Goal: Information Seeking & Learning: Learn about a topic

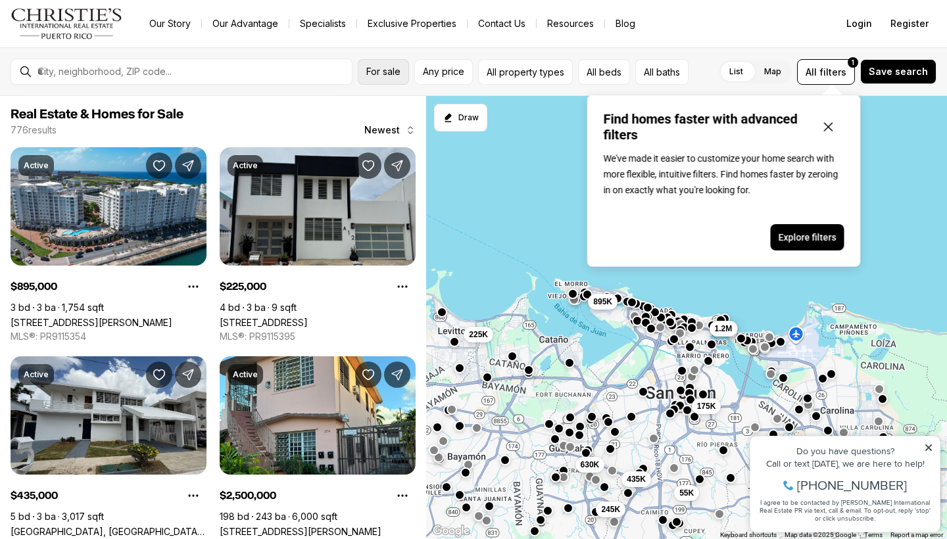
click at [393, 73] on span "For sale" at bounding box center [383, 71] width 34 height 11
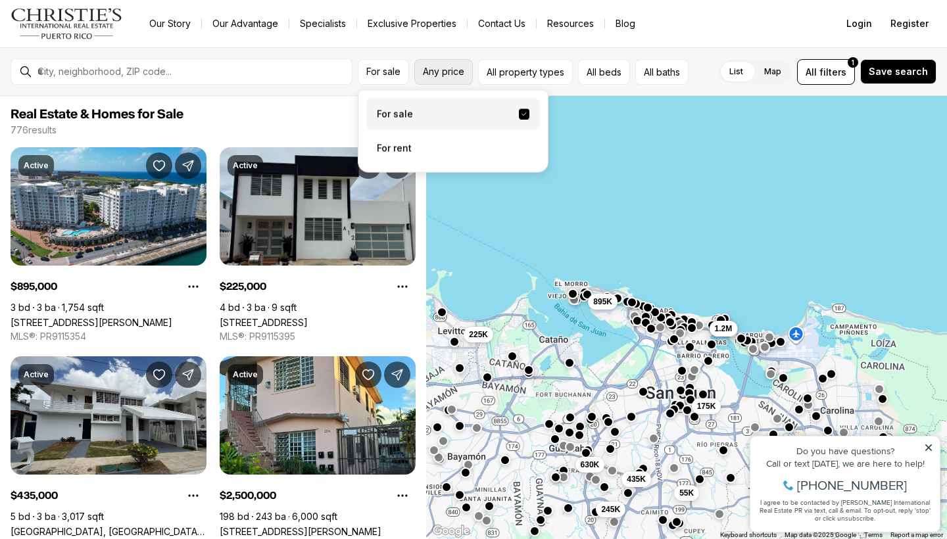
click at [445, 68] on span "Any price" at bounding box center [443, 71] width 41 height 11
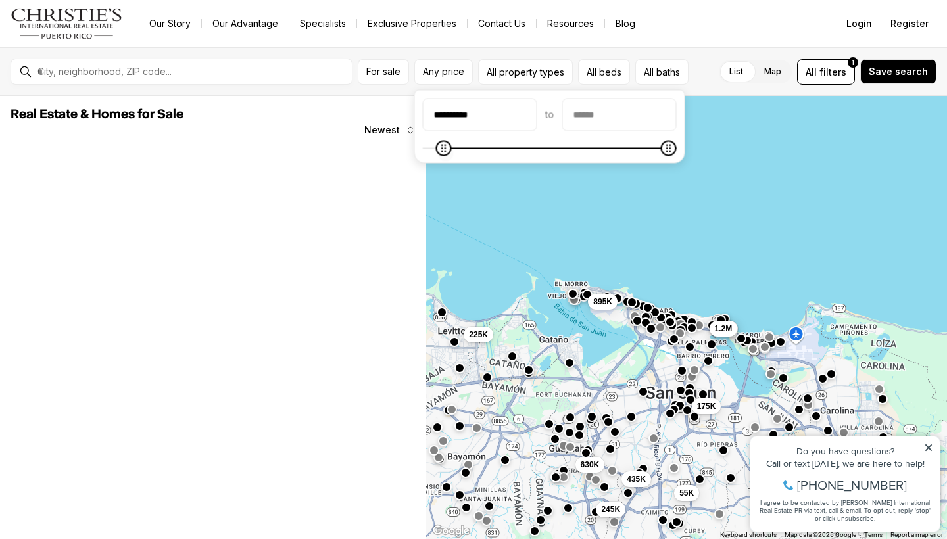
type input "********"
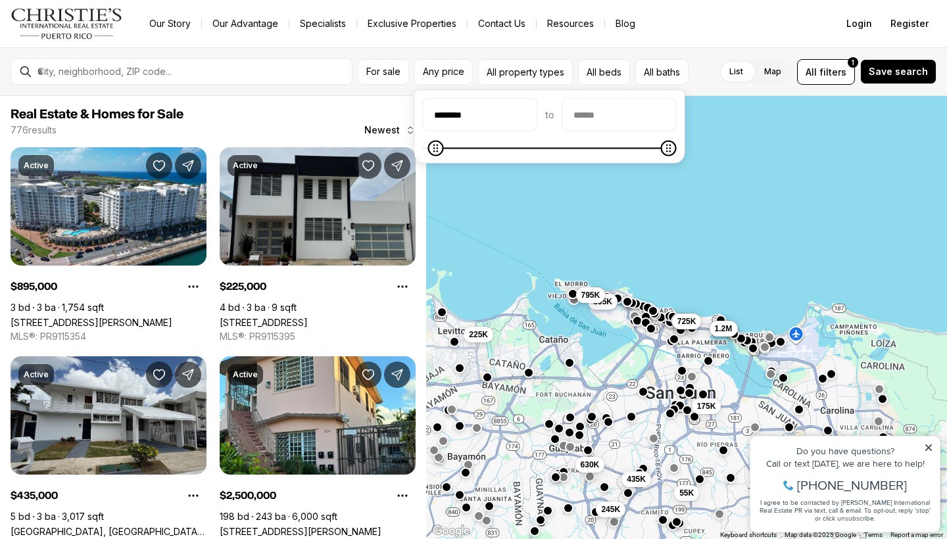
type input "********"
click at [427, 155] on span at bounding box center [434, 149] width 16 height 16
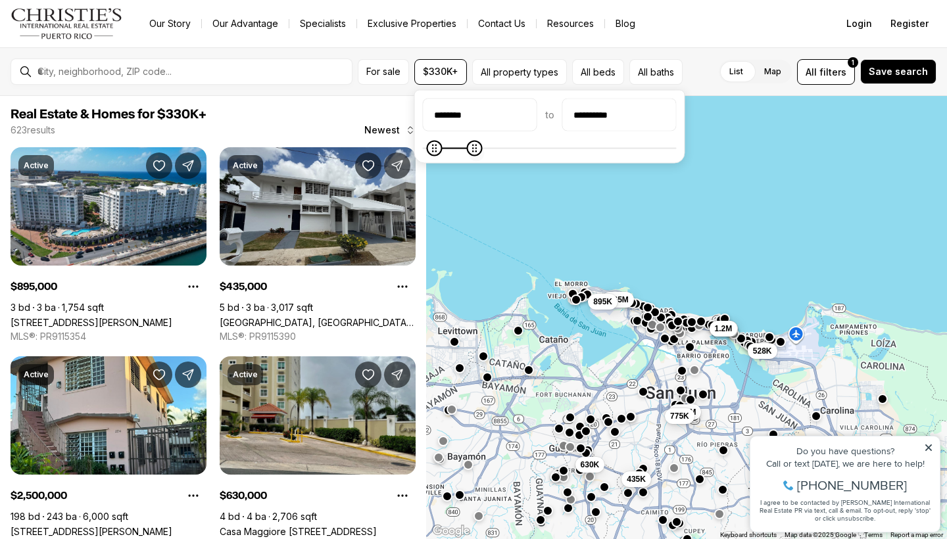
click at [477, 145] on icon "Maximum" at bounding box center [474, 148] width 11 height 11
type input "********"
click at [431, 149] on span "Maximum" at bounding box center [437, 149] width 16 height 16
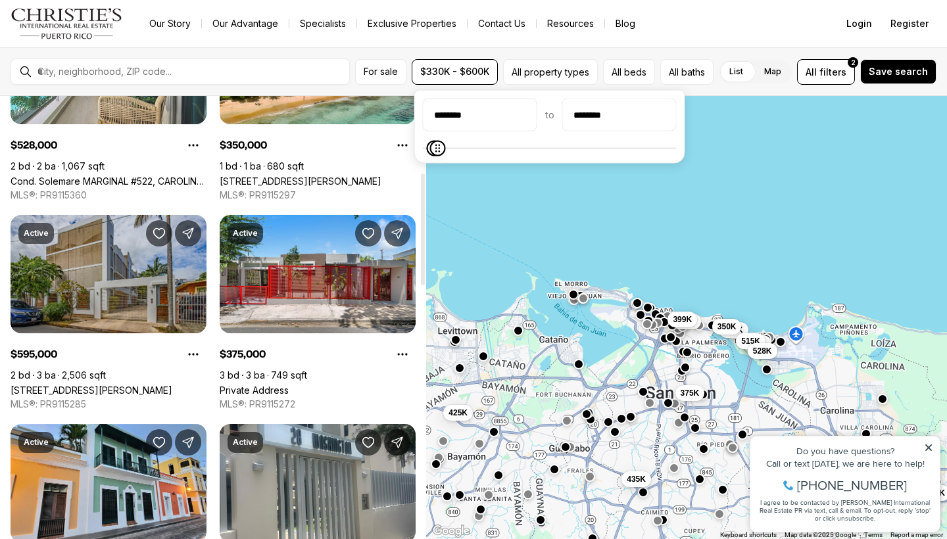
scroll to position [364, 0]
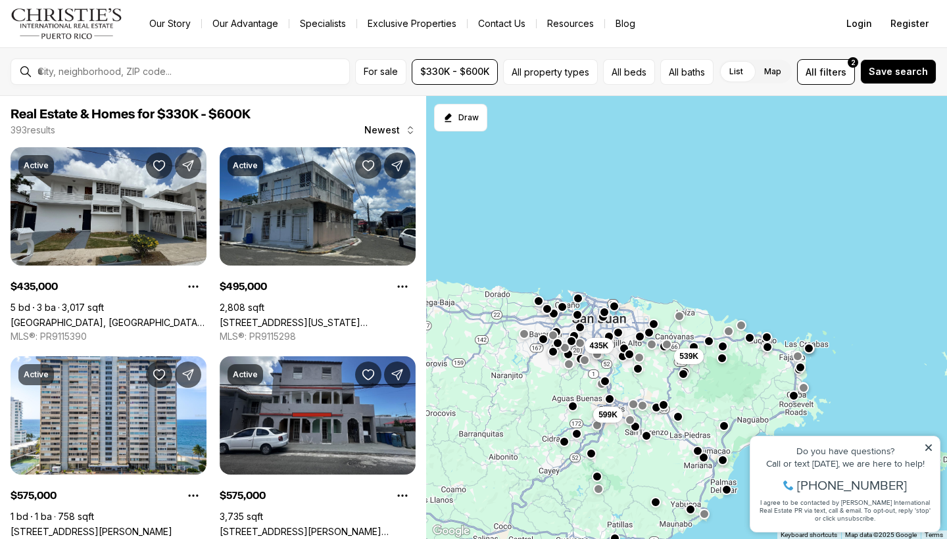
drag, startPoint x: 560, startPoint y: 271, endPoint x: 642, endPoint y: 278, distance: 83.2
click at [642, 278] on div "435K 539K 599K 575K 495K" at bounding box center [686, 318] width 521 height 444
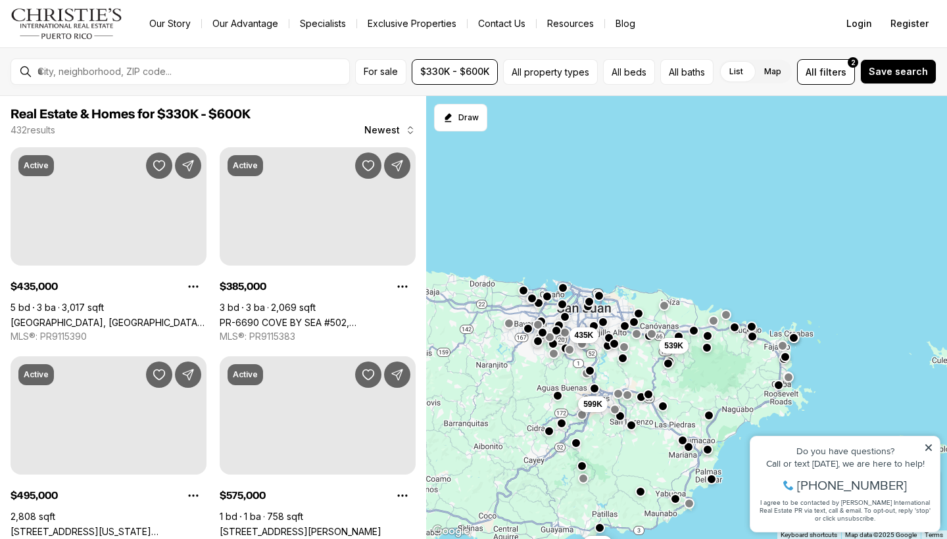
click at [932, 450] on icon at bounding box center [928, 447] width 9 height 9
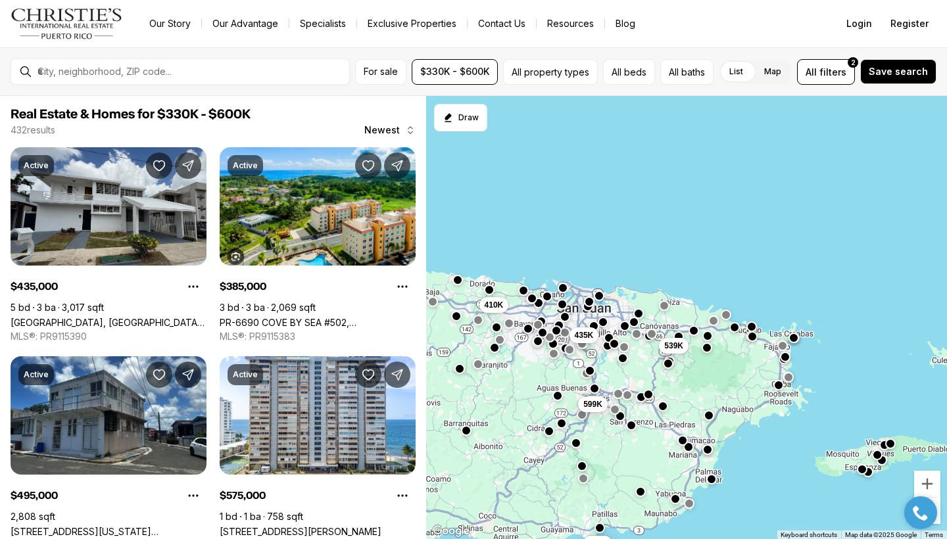
click html "Property added to favorites View 3 saved properties Property added to favorites…"
click at [932, 487] on button "Zoom in" at bounding box center [927, 484] width 26 height 26
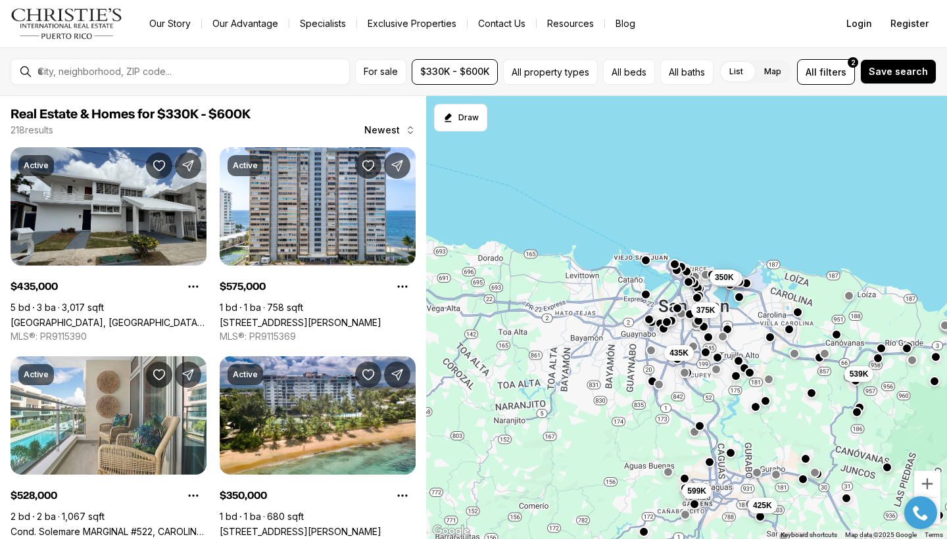
drag, startPoint x: 676, startPoint y: 376, endPoint x: 859, endPoint y: 387, distance: 183.1
click at [859, 387] on div "435K 425K 539K 345K 599K 595K 350K 375K" at bounding box center [686, 318] width 521 height 444
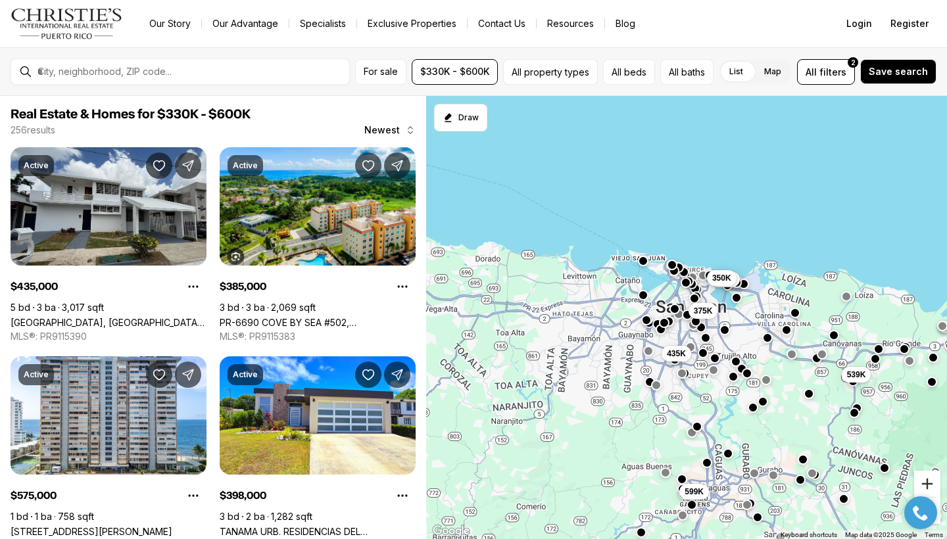
click at [932, 489] on button "Zoom in" at bounding box center [927, 484] width 26 height 26
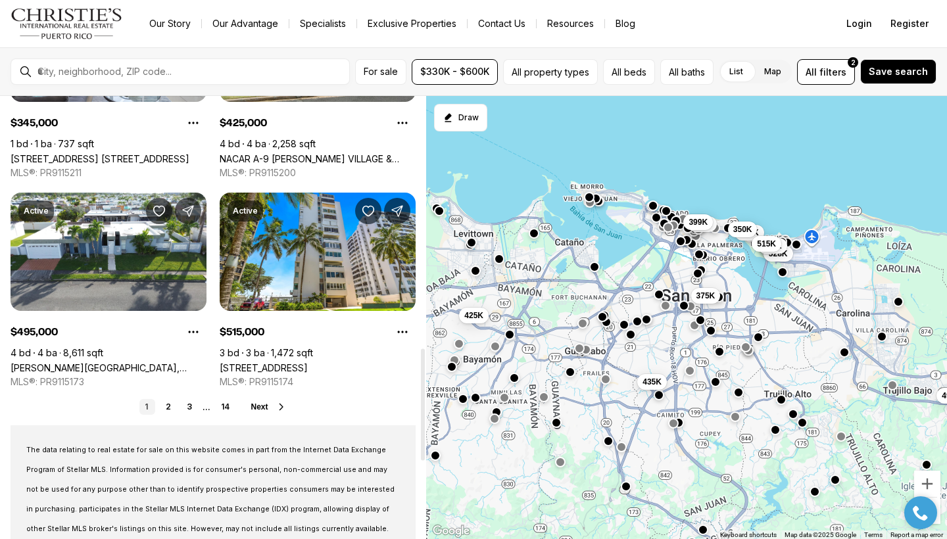
scroll to position [999, 0]
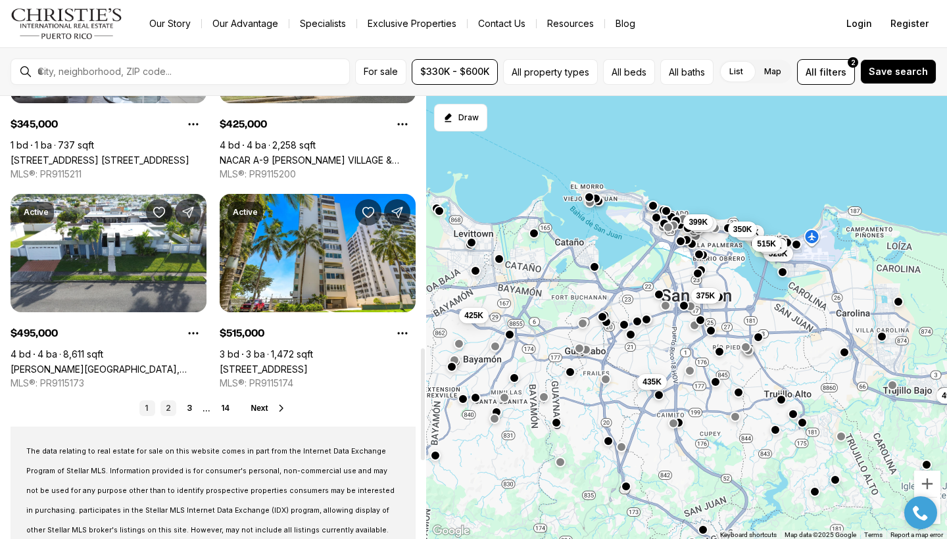
click at [166, 412] on link "2" at bounding box center [168, 408] width 16 height 16
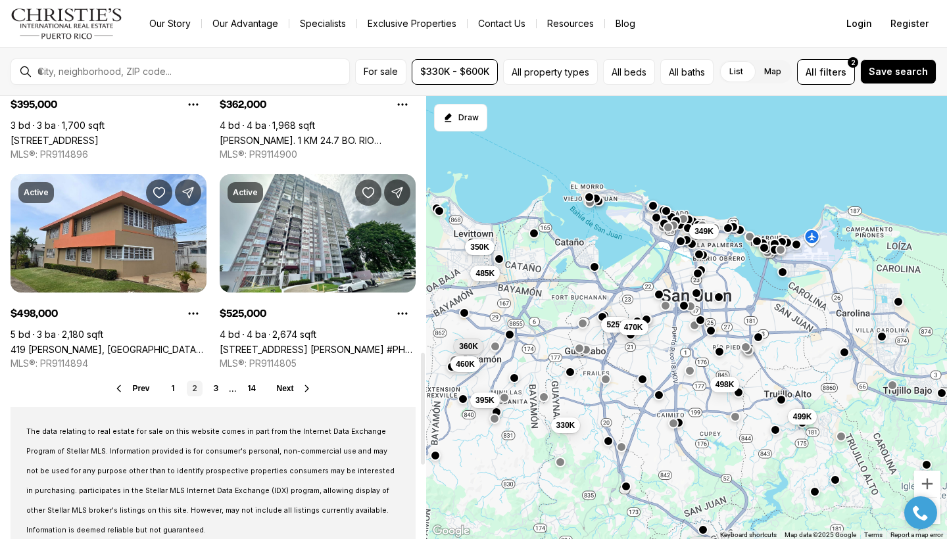
scroll to position [1020, 0]
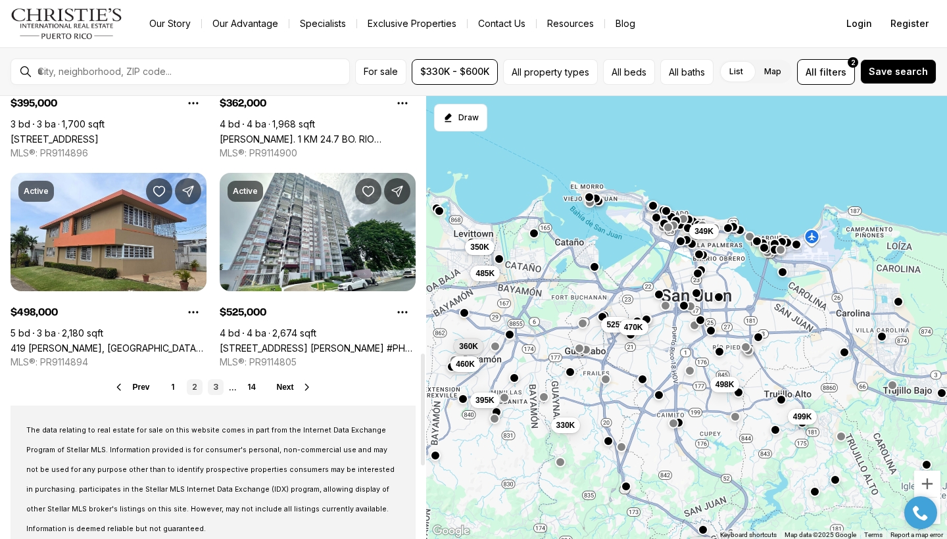
click at [213, 383] on link "3" at bounding box center [216, 387] width 16 height 16
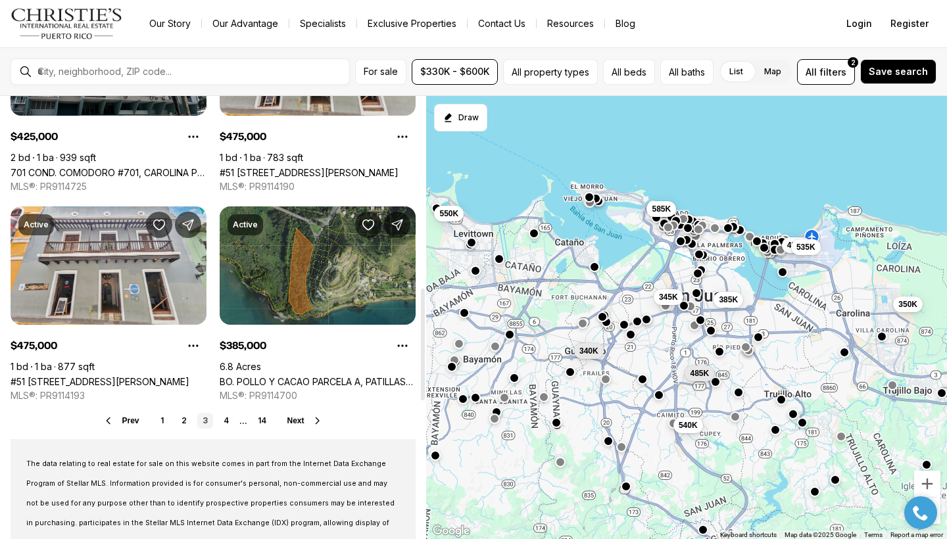
scroll to position [987, 0]
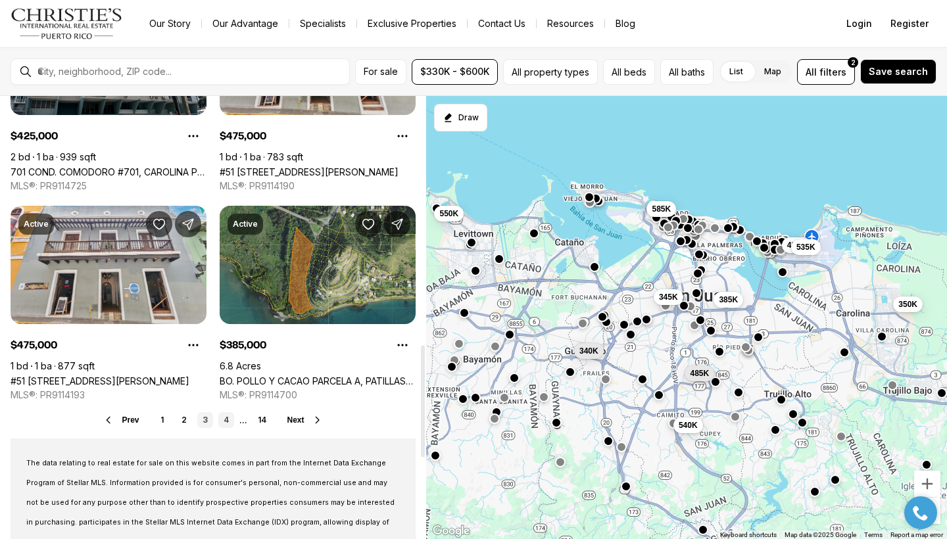
click at [228, 426] on link "4" at bounding box center [226, 420] width 16 height 16
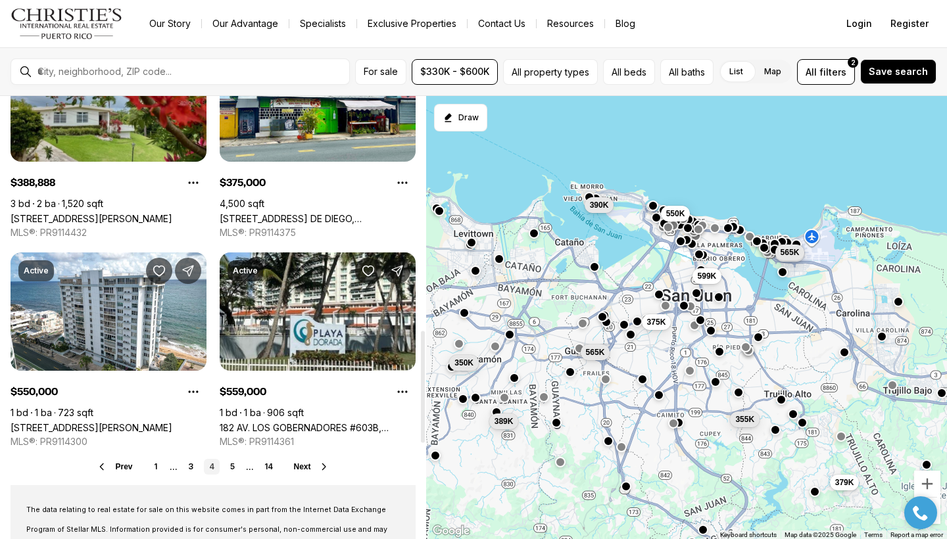
scroll to position [943, 0]
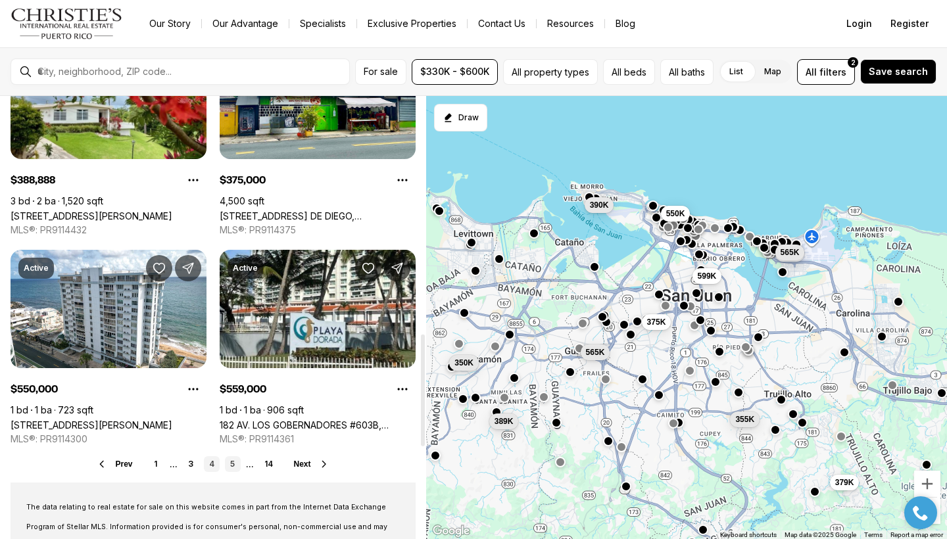
click at [233, 466] on link "5" at bounding box center [233, 464] width 16 height 16
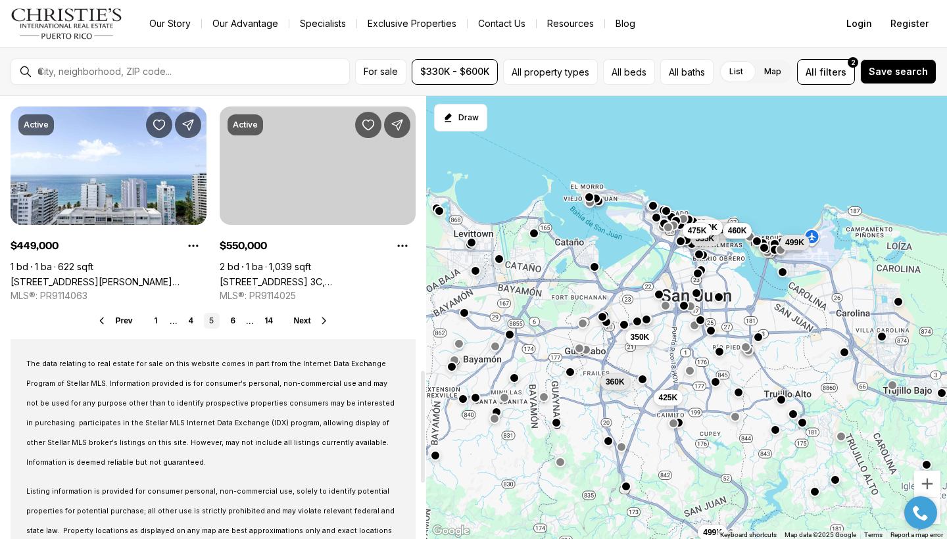
scroll to position [1091, 0]
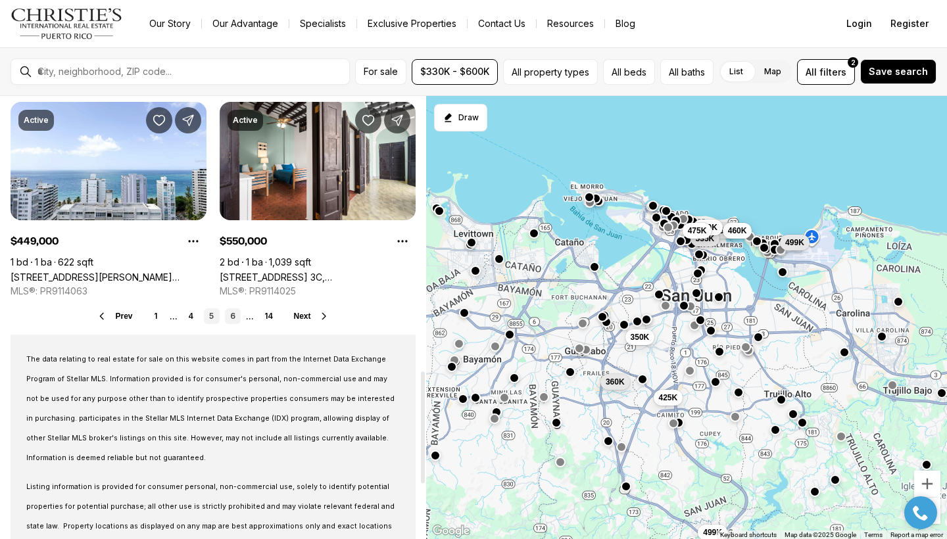
click at [235, 317] on link "6" at bounding box center [233, 316] width 16 height 16
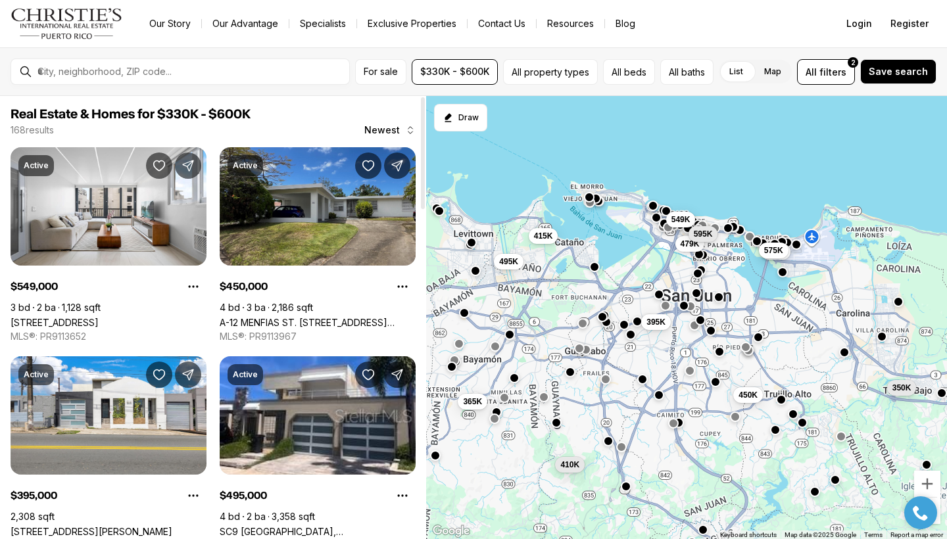
drag, startPoint x: 300, startPoint y: 204, endPoint x: 300, endPoint y: 193, distance: 11.9
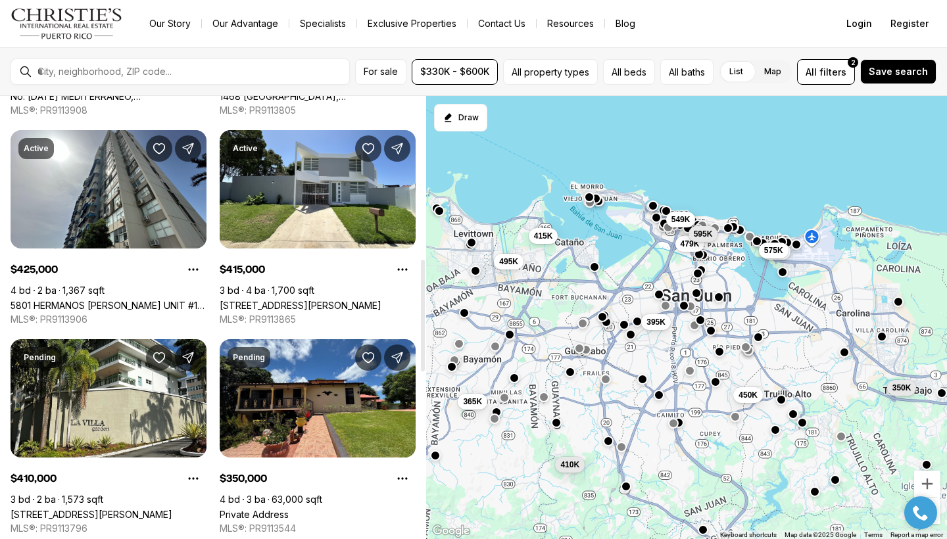
scroll to position [646, 0]
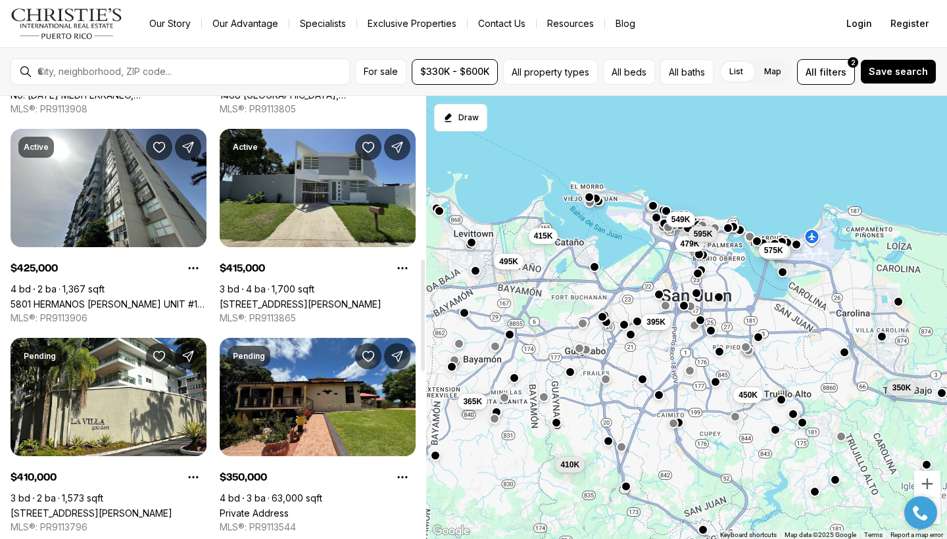
drag, startPoint x: 293, startPoint y: 195, endPoint x: 290, endPoint y: 189, distance: 7.4
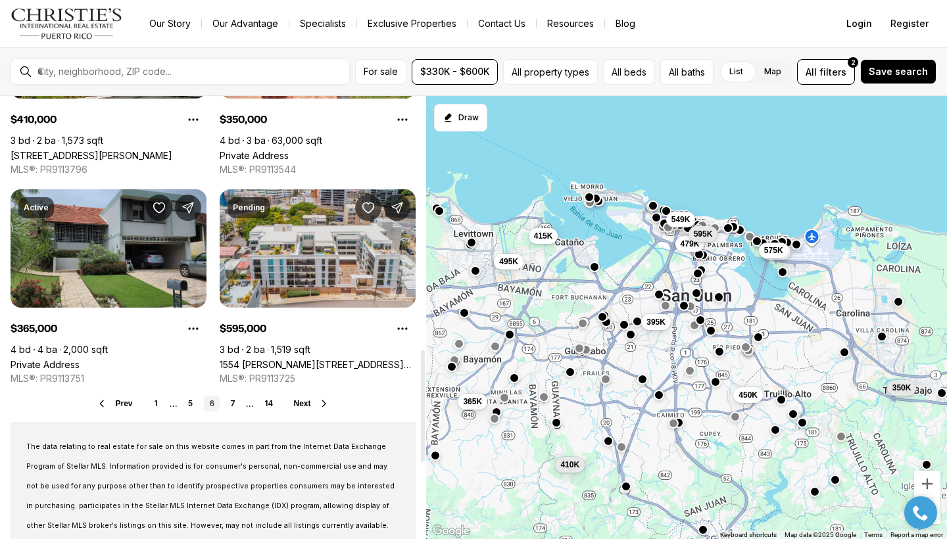
scroll to position [1009, 0]
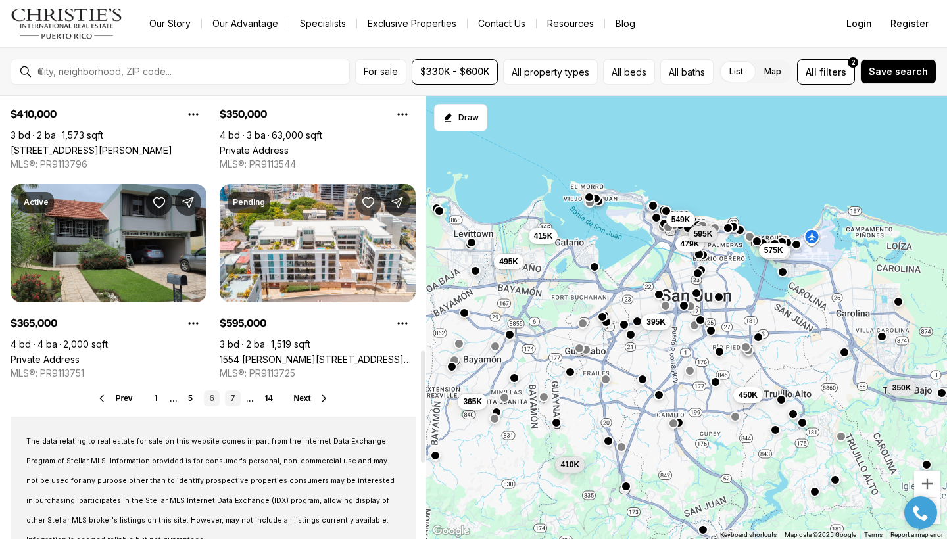
click at [232, 402] on link "7" at bounding box center [233, 399] width 16 height 16
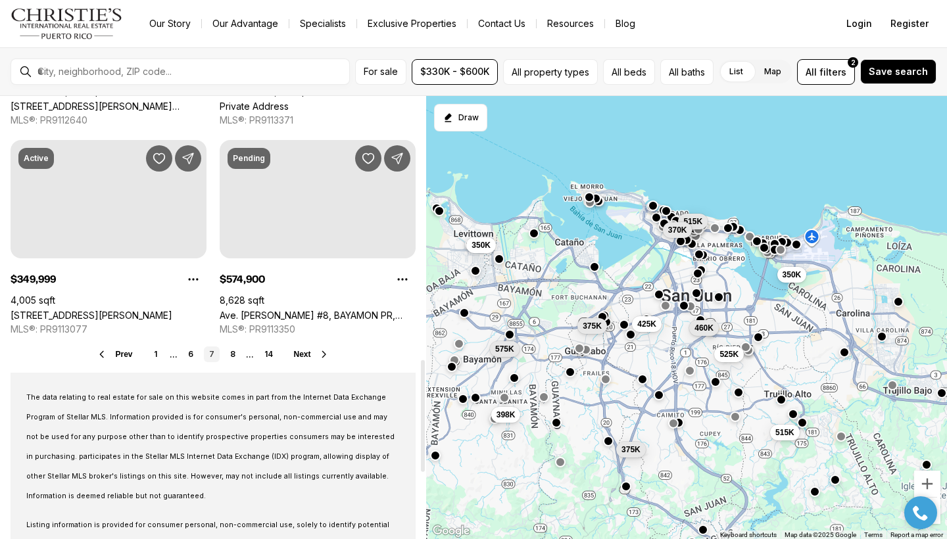
scroll to position [1054, 0]
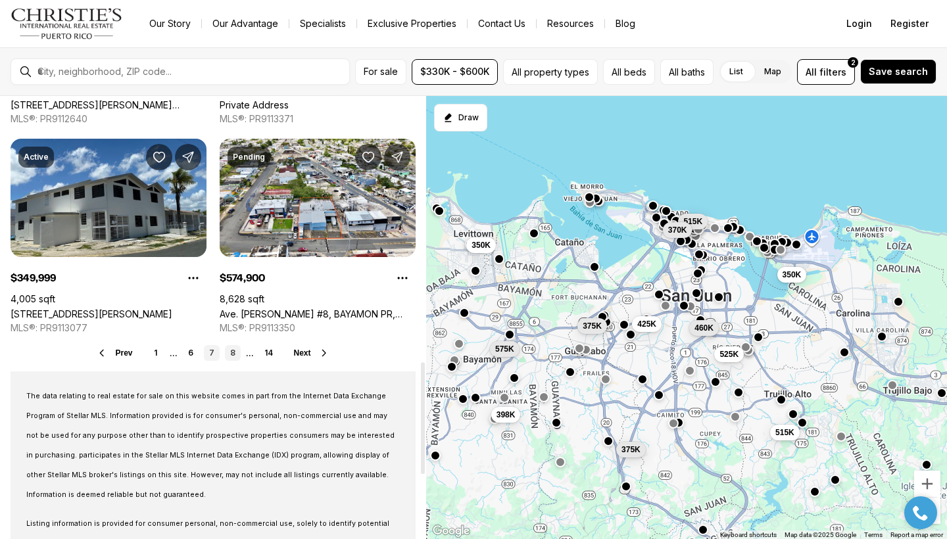
click at [235, 357] on link "8" at bounding box center [233, 353] width 16 height 16
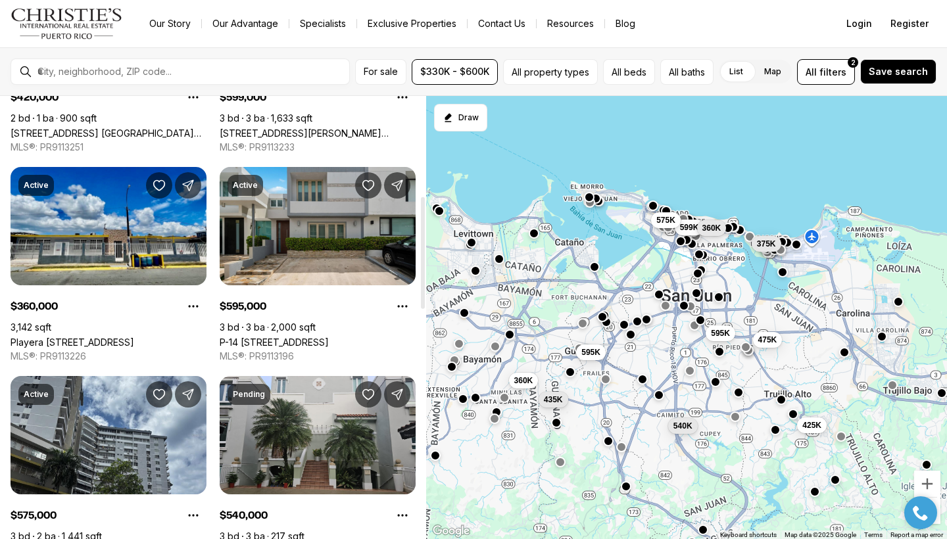
scroll to position [400, 0]
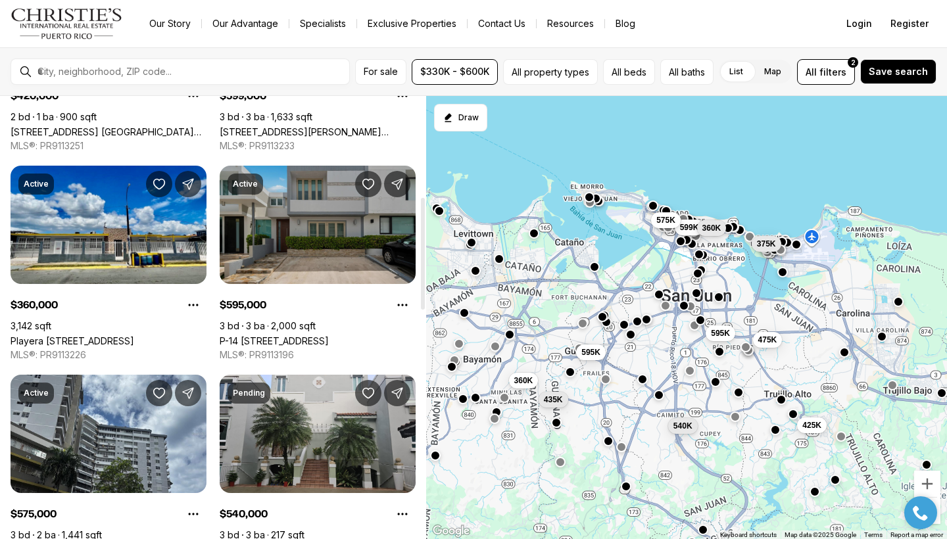
drag, startPoint x: 332, startPoint y: 231, endPoint x: 331, endPoint y: 216, distance: 15.2
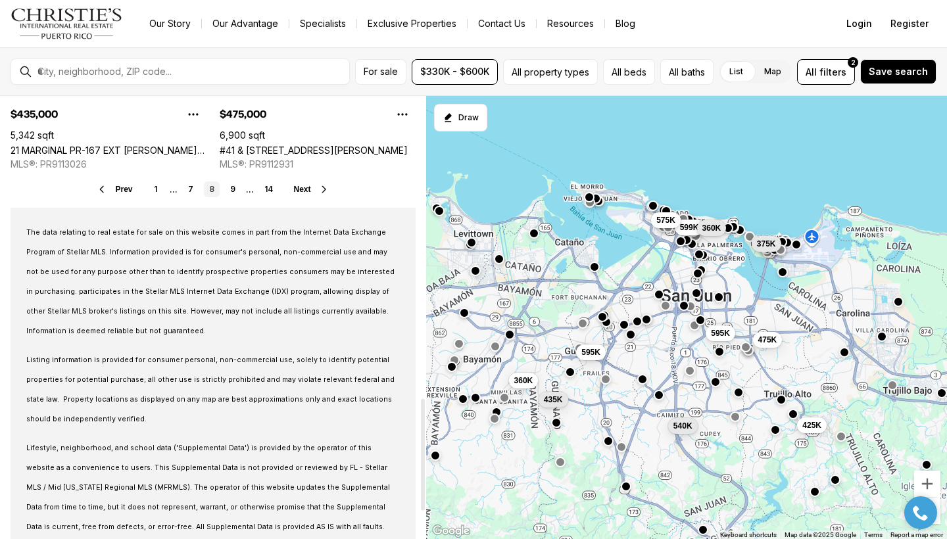
scroll to position [1218, 0]
click at [233, 189] on link "9" at bounding box center [233, 189] width 16 height 16
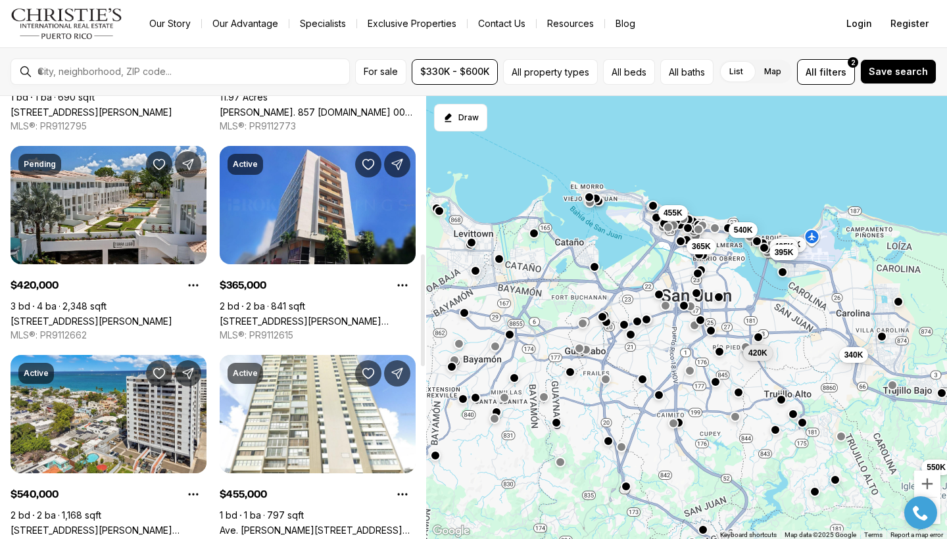
scroll to position [623, 0]
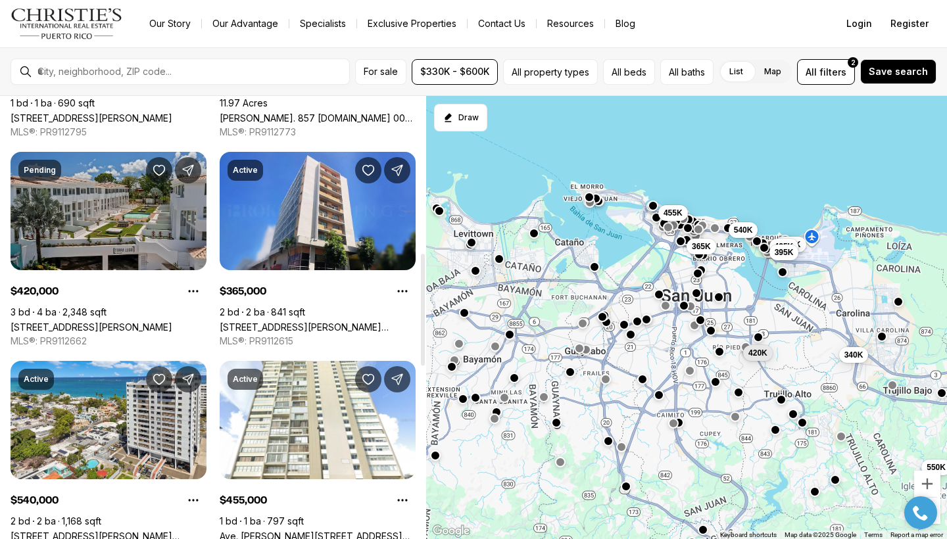
click at [147, 322] on link "250 CALLE 10 #C14, SAN JUAN PR, 00907" at bounding box center [92, 327] width 162 height 11
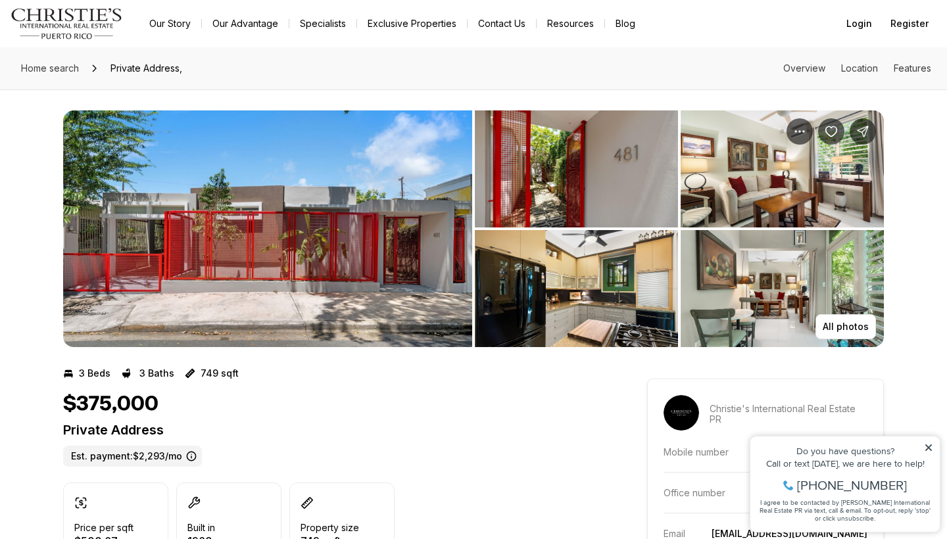
click at [420, 306] on img "View image gallery" at bounding box center [267, 228] width 409 height 237
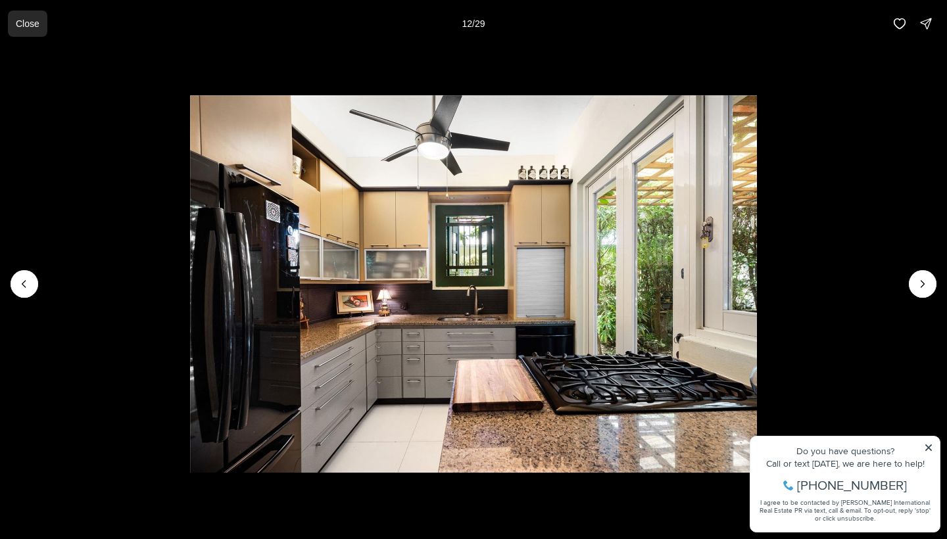
click at [28, 29] on button "Close" at bounding box center [27, 24] width 39 height 26
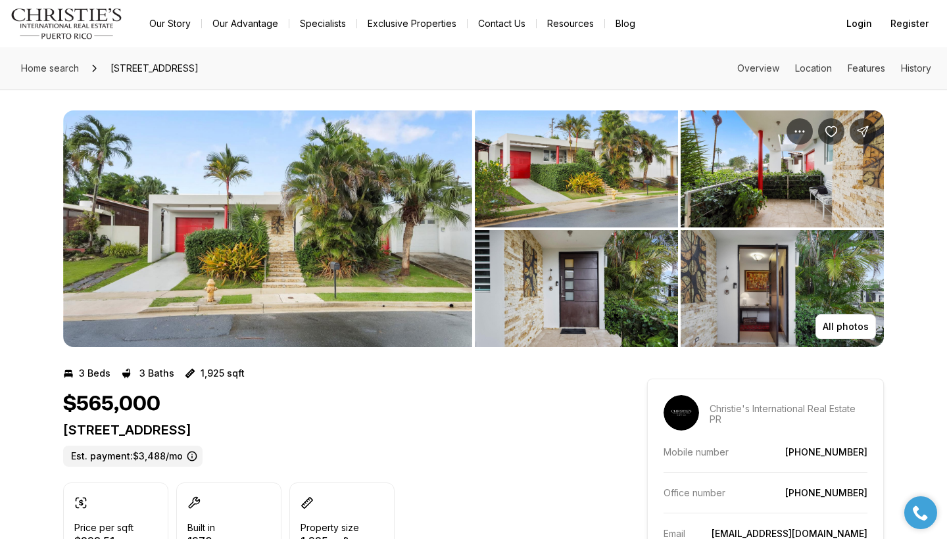
click at [421, 269] on img "View image gallery" at bounding box center [267, 228] width 409 height 237
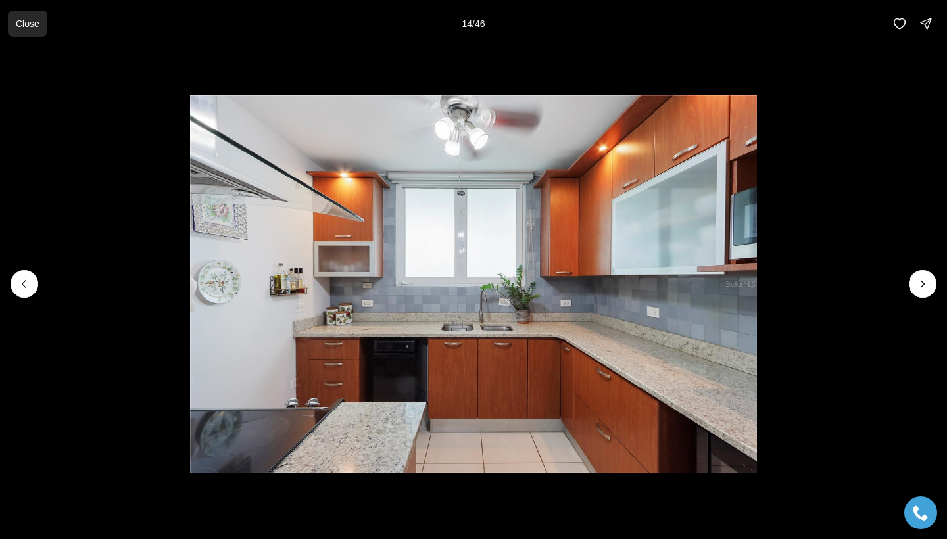
click at [34, 19] on p "Close" at bounding box center [28, 23] width 24 height 11
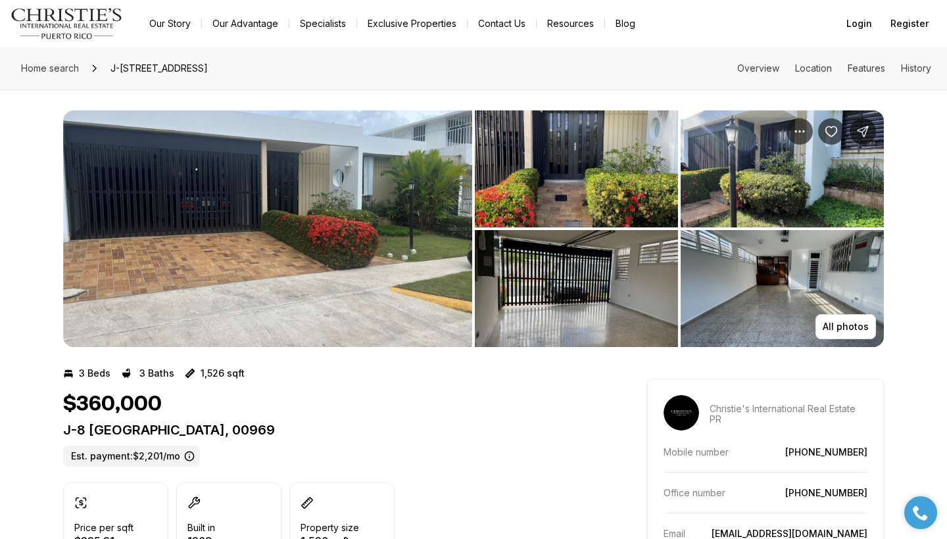
click at [351, 204] on img "View image gallery" at bounding box center [267, 228] width 409 height 237
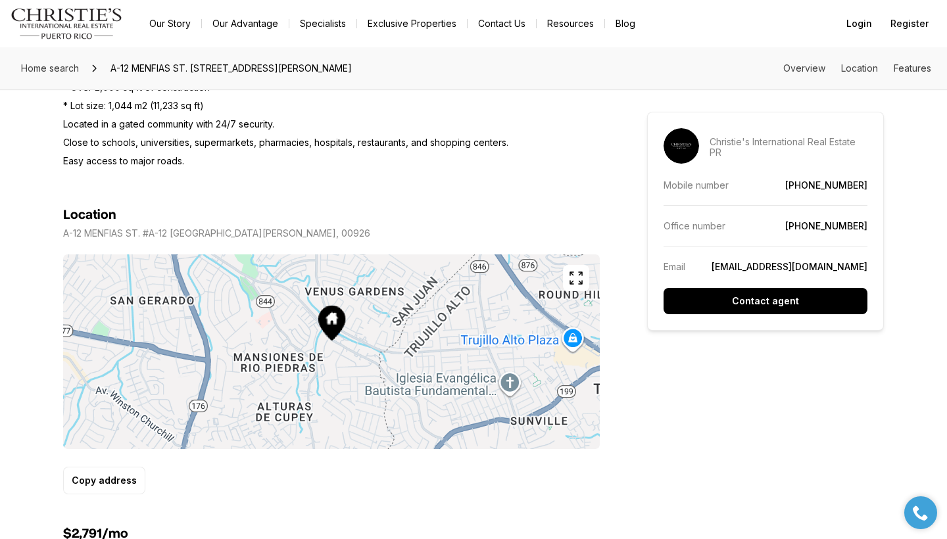
scroll to position [946, 0]
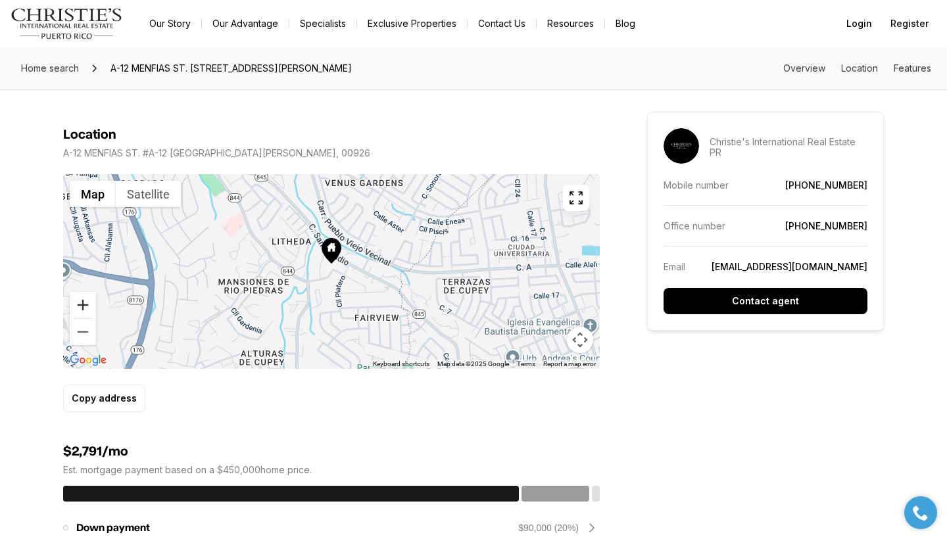
click at [87, 307] on button "Zoom in" at bounding box center [83, 305] width 26 height 26
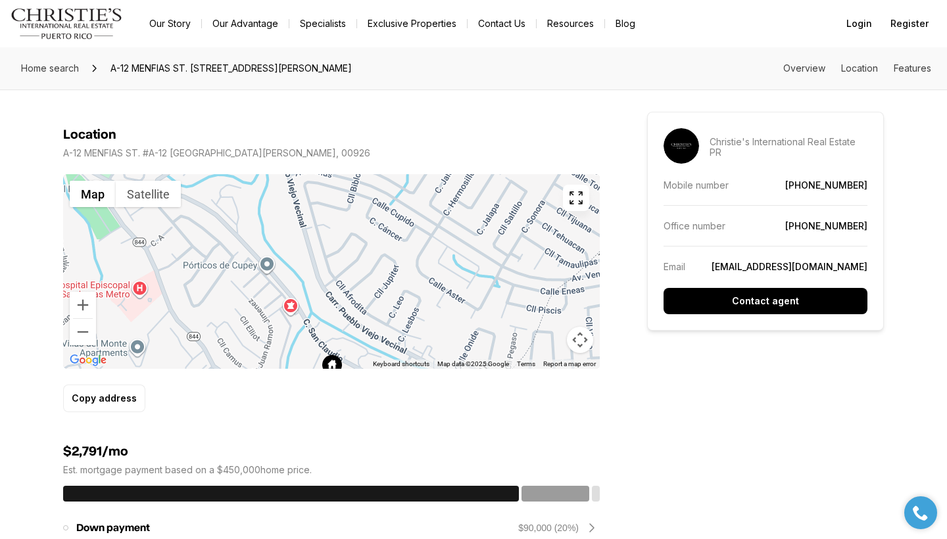
drag, startPoint x: 235, startPoint y: 235, endPoint x: 237, endPoint y: 354, distance: 119.0
click at [237, 354] on div at bounding box center [331, 271] width 537 height 195
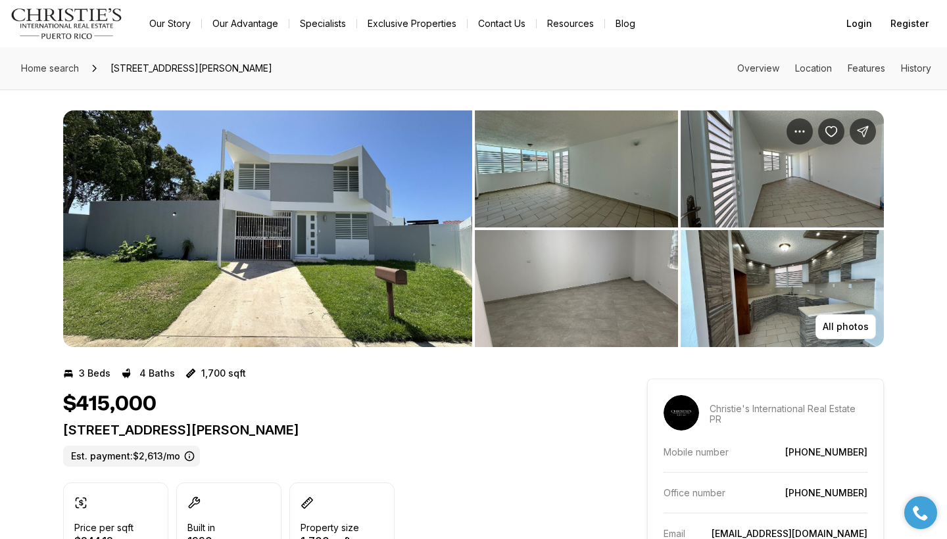
click at [296, 302] on img "View image gallery" at bounding box center [267, 228] width 409 height 237
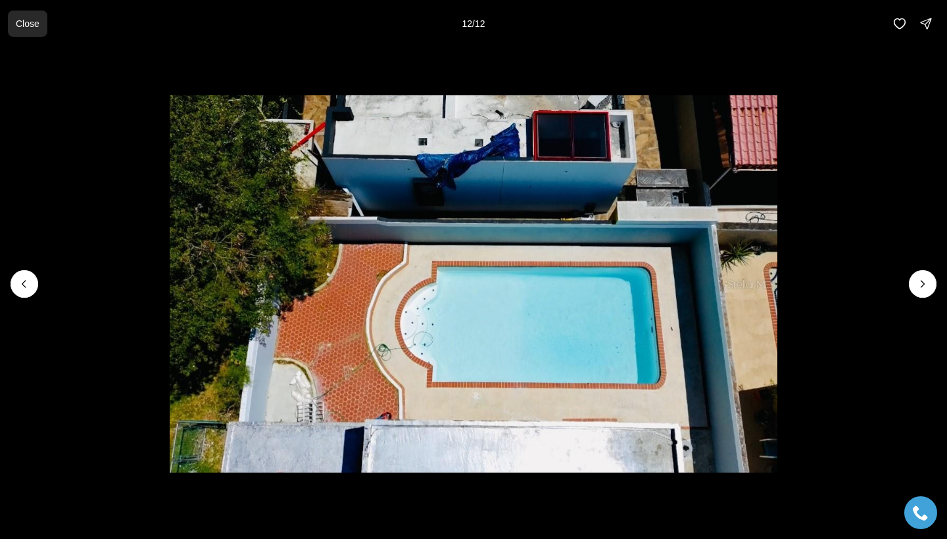
click at [36, 23] on p "Close" at bounding box center [28, 23] width 24 height 11
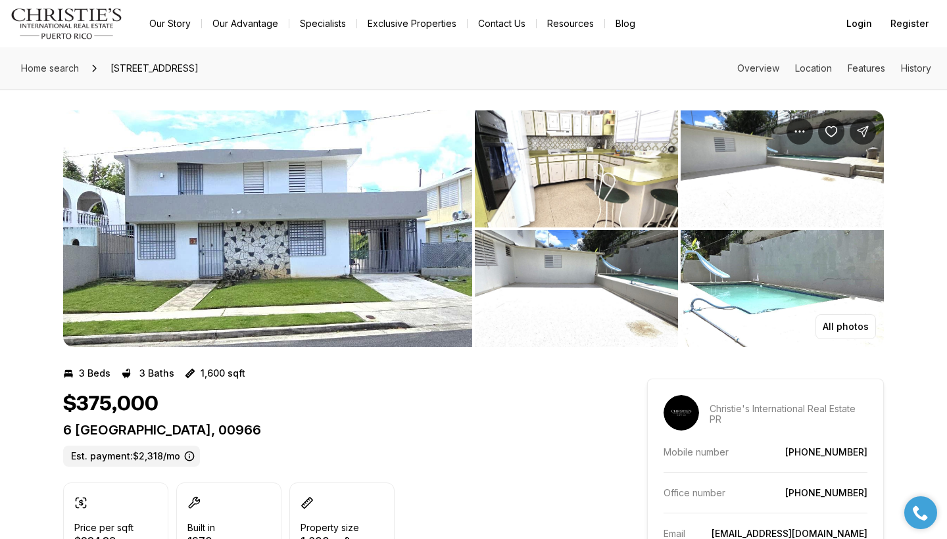
click at [345, 240] on img "View image gallery" at bounding box center [267, 228] width 409 height 237
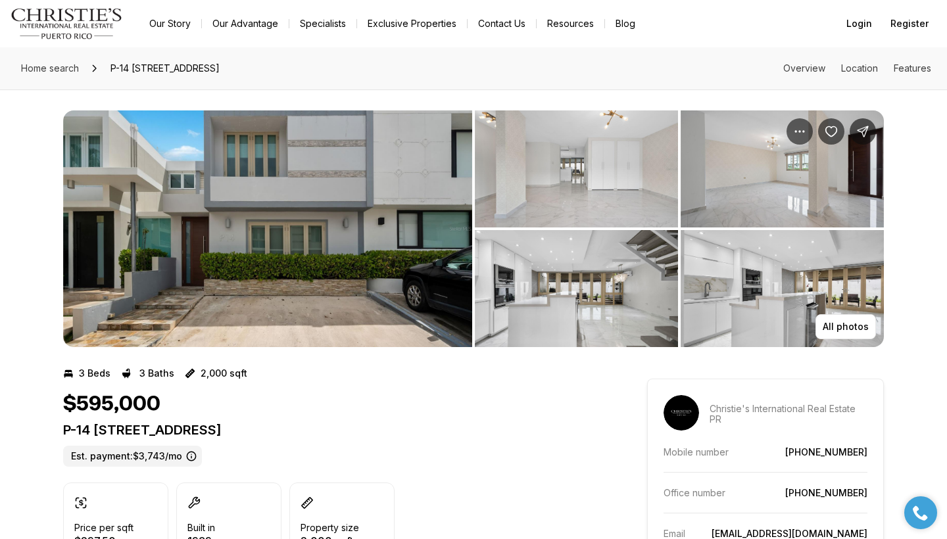
click at [370, 289] on img "View image gallery" at bounding box center [267, 228] width 409 height 237
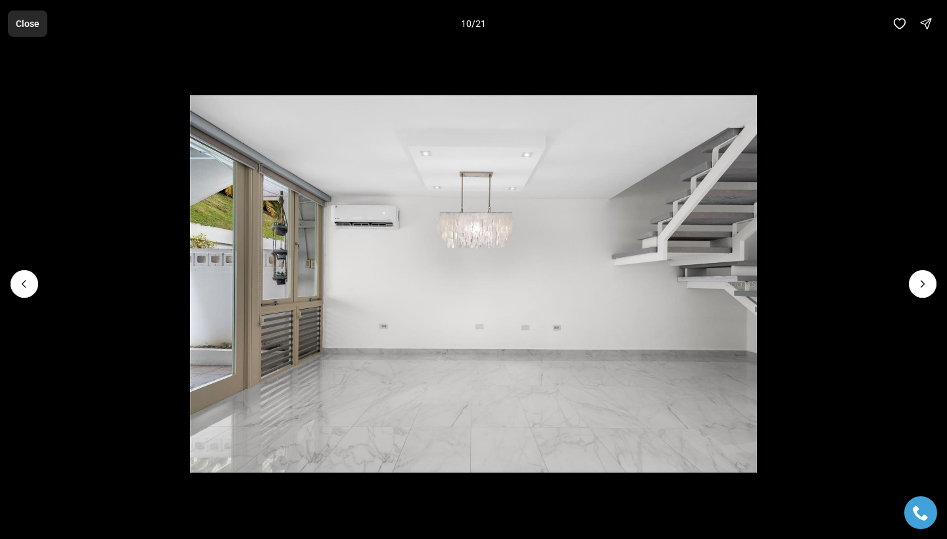
click at [32, 28] on p "Close" at bounding box center [28, 23] width 24 height 11
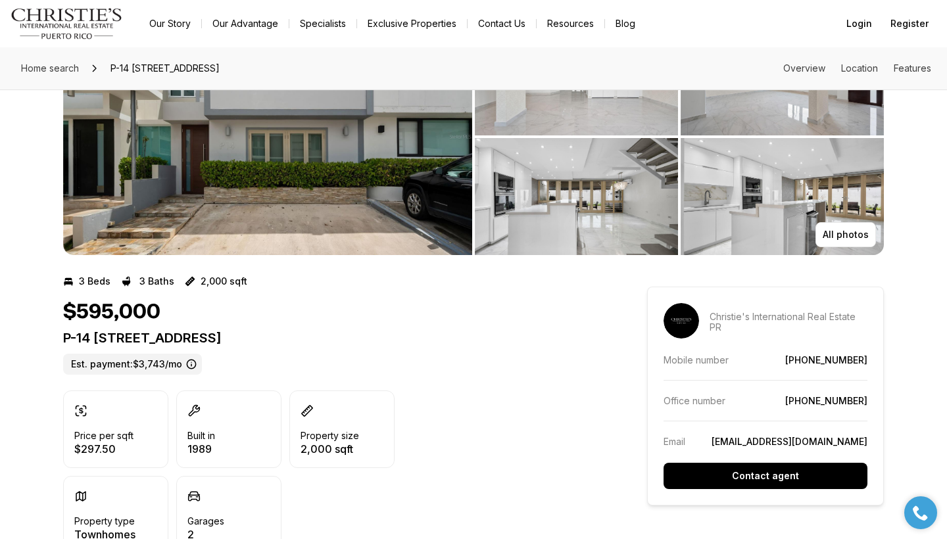
scroll to position [61, 0]
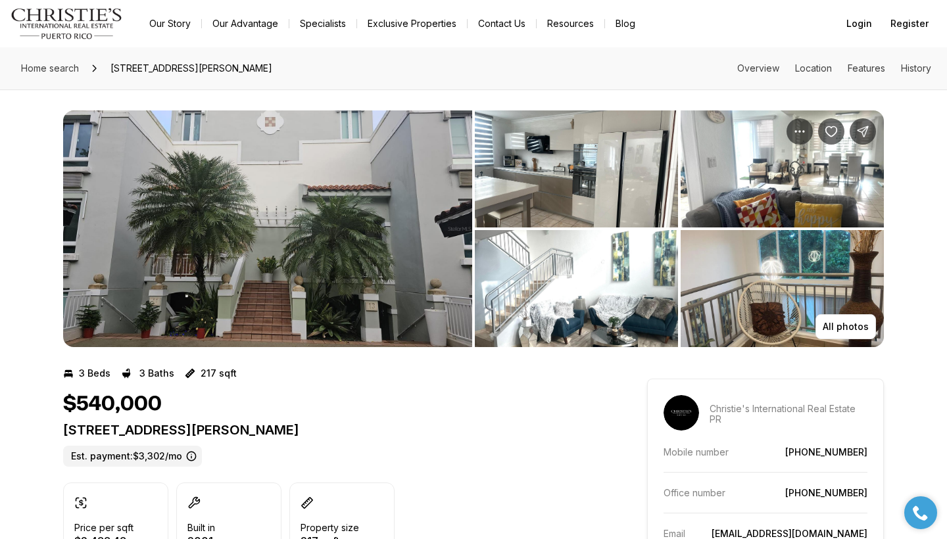
click at [344, 204] on img "View image gallery" at bounding box center [267, 228] width 409 height 237
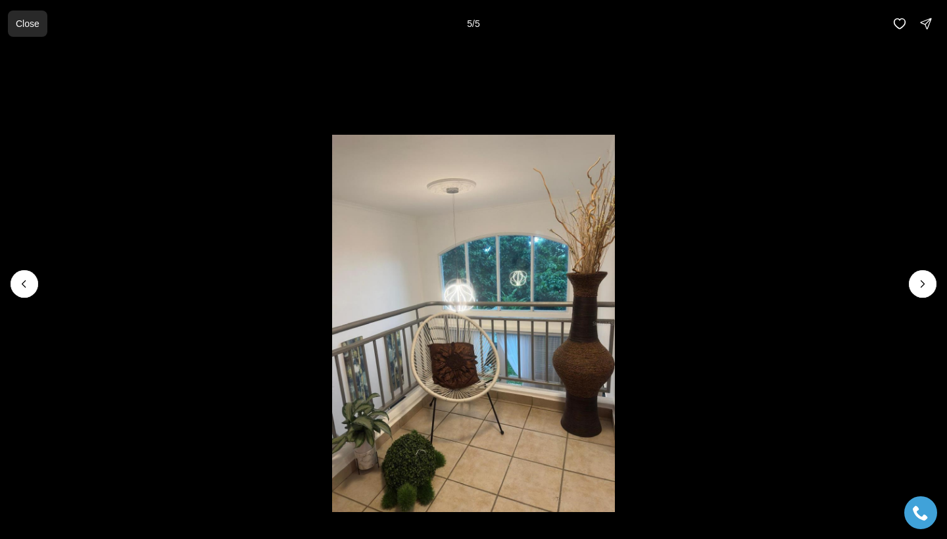
click at [28, 17] on button "Close" at bounding box center [27, 24] width 39 height 26
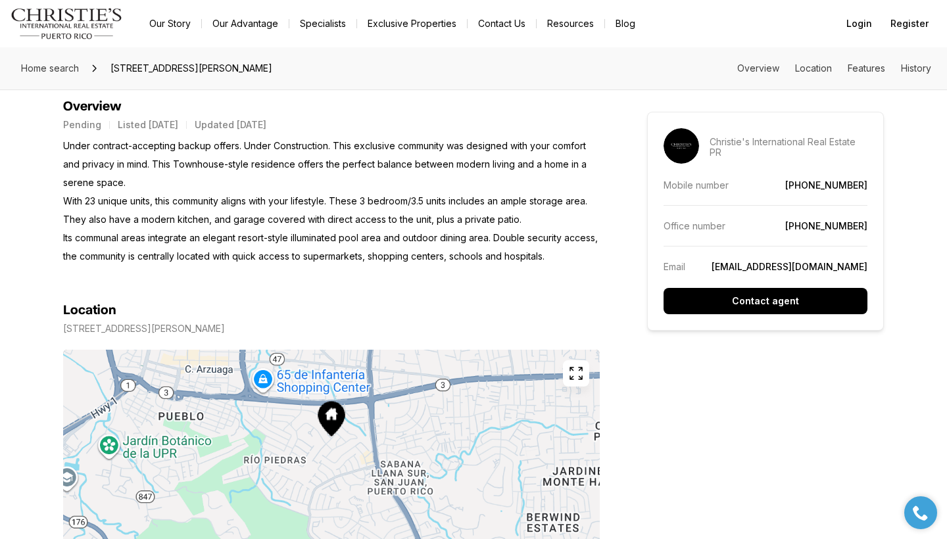
scroll to position [549, 0]
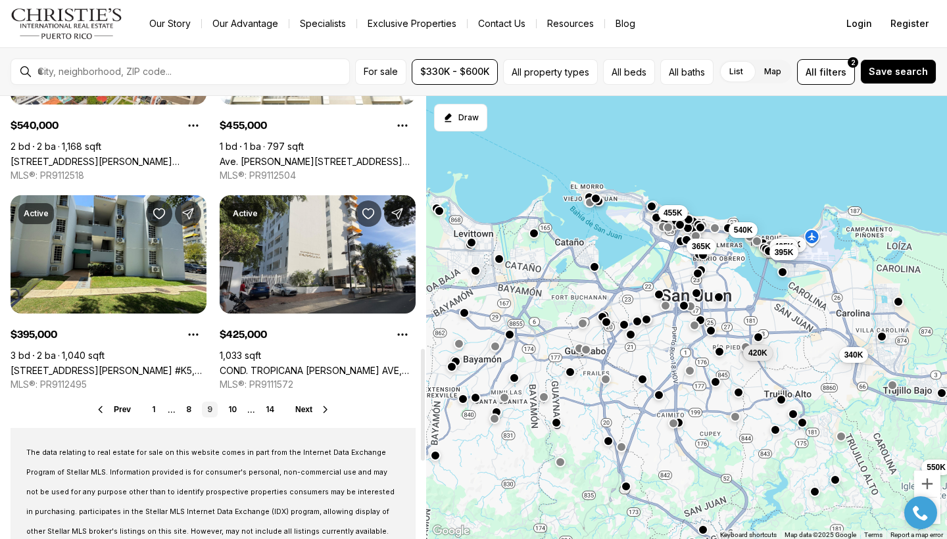
scroll to position [1001, 0]
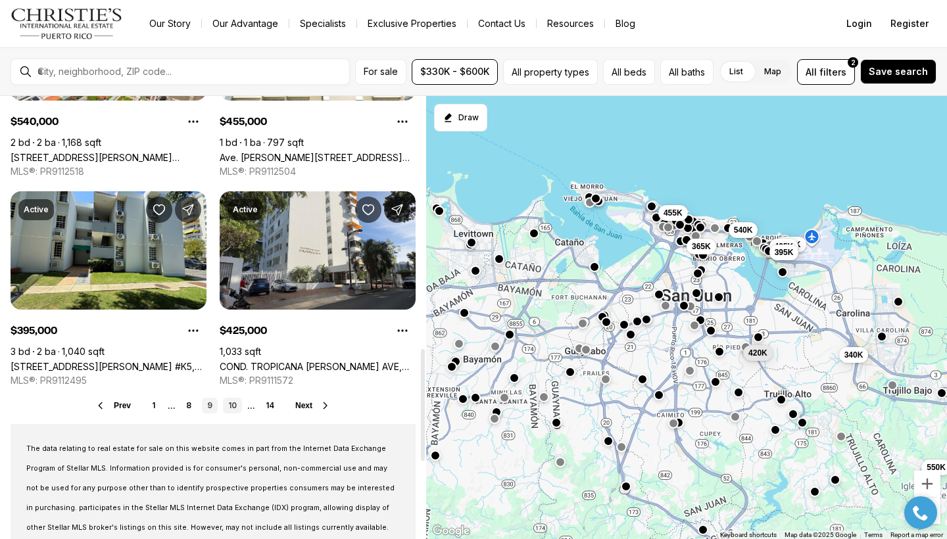
click at [234, 408] on link "10" at bounding box center [232, 406] width 19 height 16
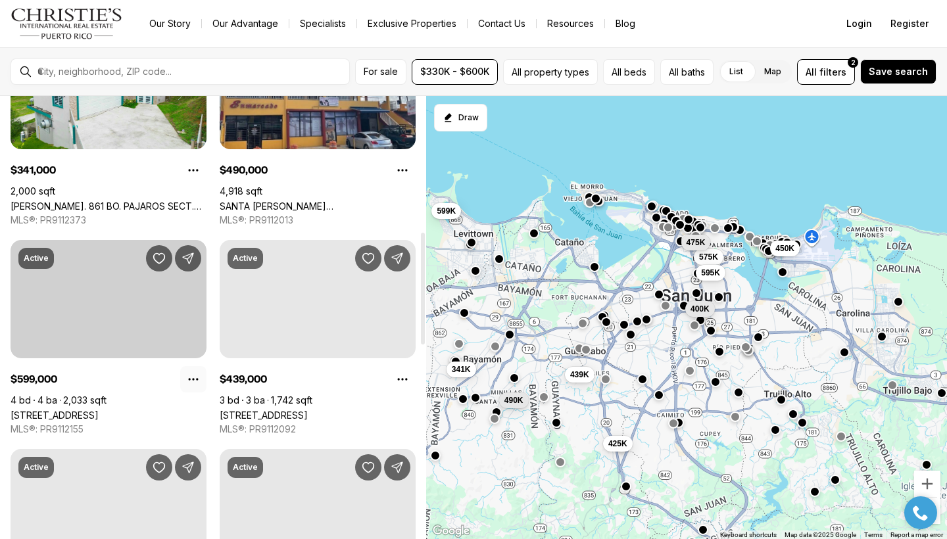
scroll to position [540, 0]
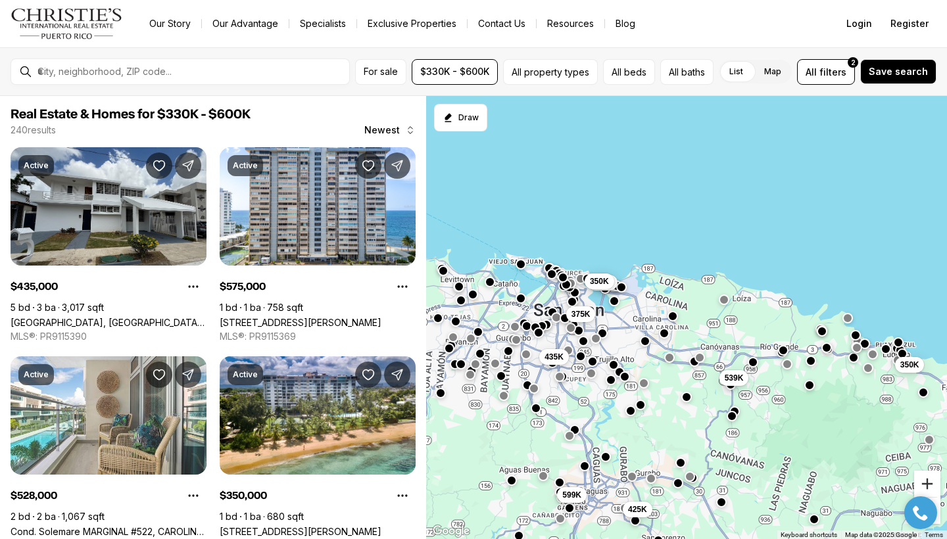
click at [934, 481] on button "Zoom in" at bounding box center [927, 484] width 26 height 26
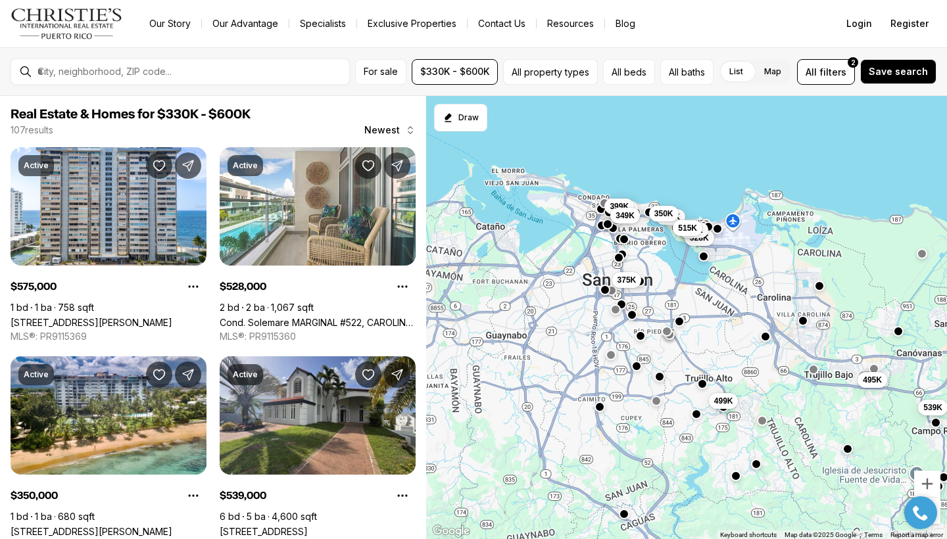
drag, startPoint x: 582, startPoint y: 327, endPoint x: 751, endPoint y: 305, distance: 170.5
click at [751, 305] on div "375K 499K 495K 595K 350K 539K 575K 528K 345K 515K 399K 349K" at bounding box center [686, 318] width 521 height 444
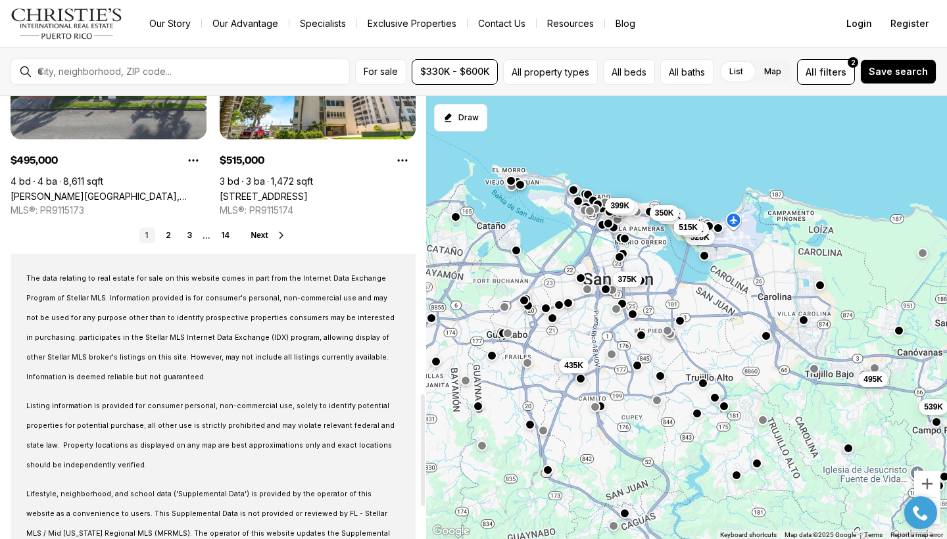
scroll to position [1158, 0]
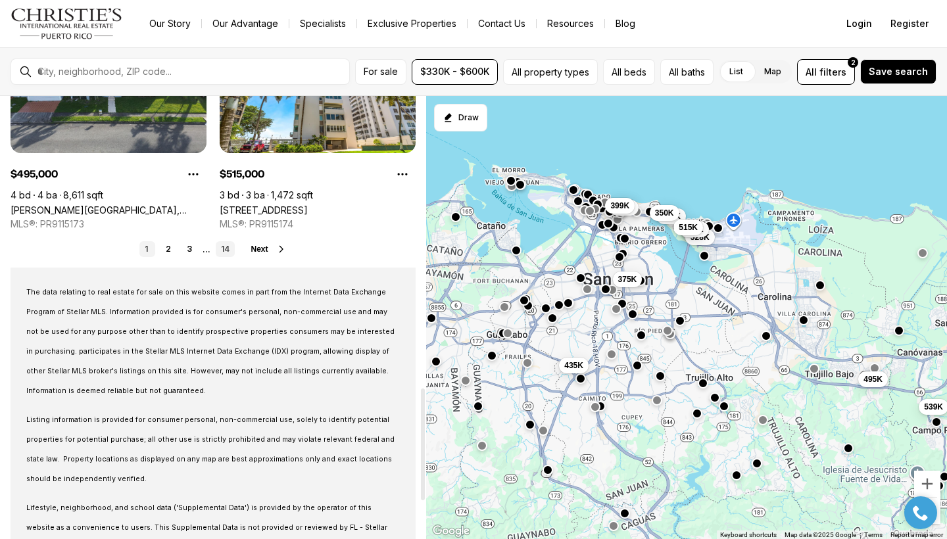
click at [222, 250] on link "14" at bounding box center [225, 249] width 19 height 16
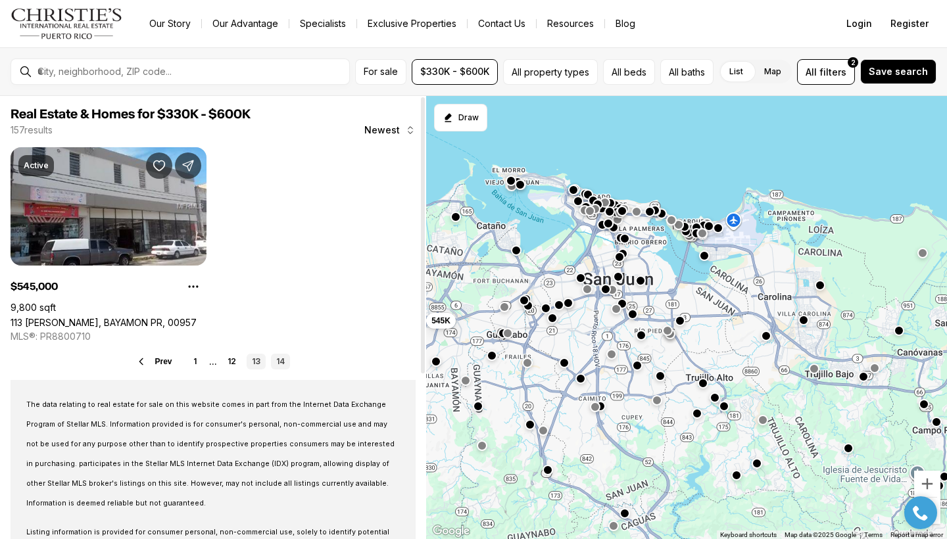
click at [256, 362] on link "13" at bounding box center [256, 362] width 19 height 16
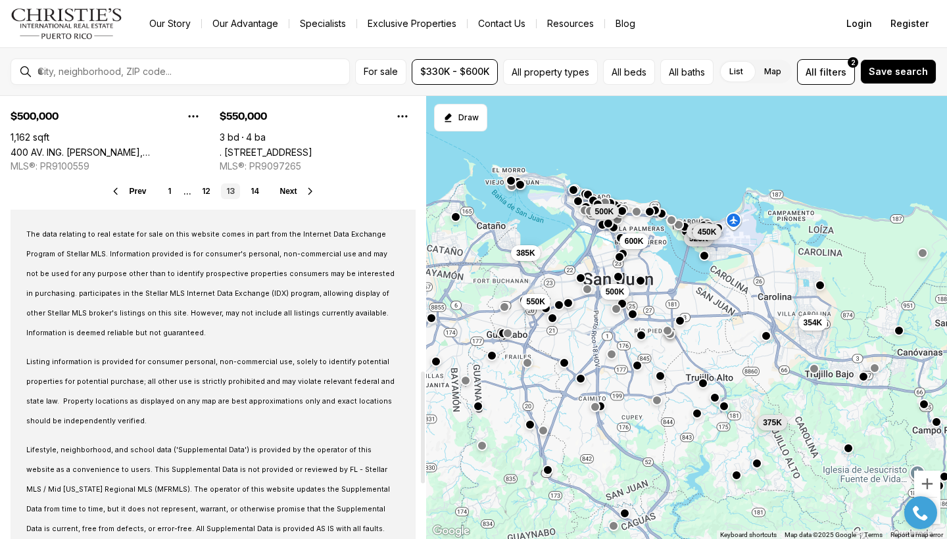
scroll to position [1218, 0]
click at [209, 189] on link "12" at bounding box center [206, 189] width 19 height 16
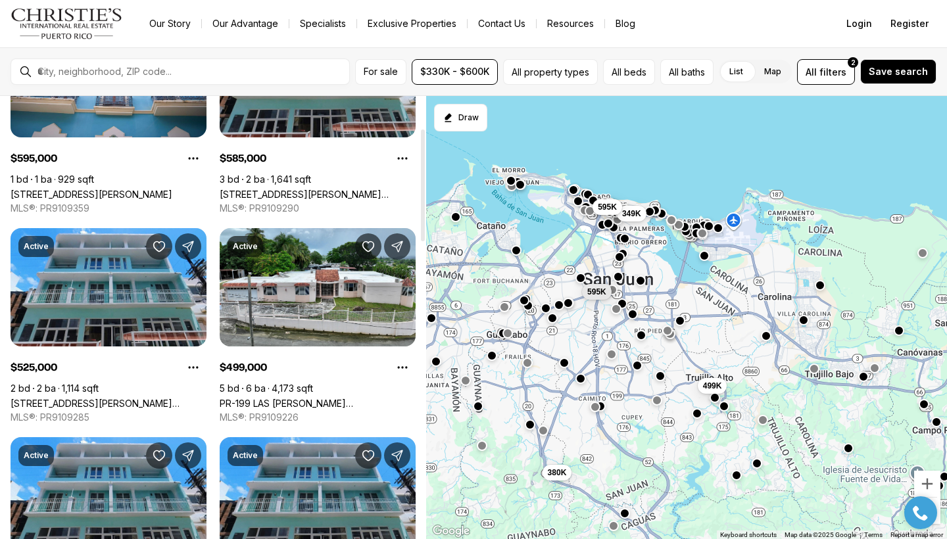
scroll to position [140, 0]
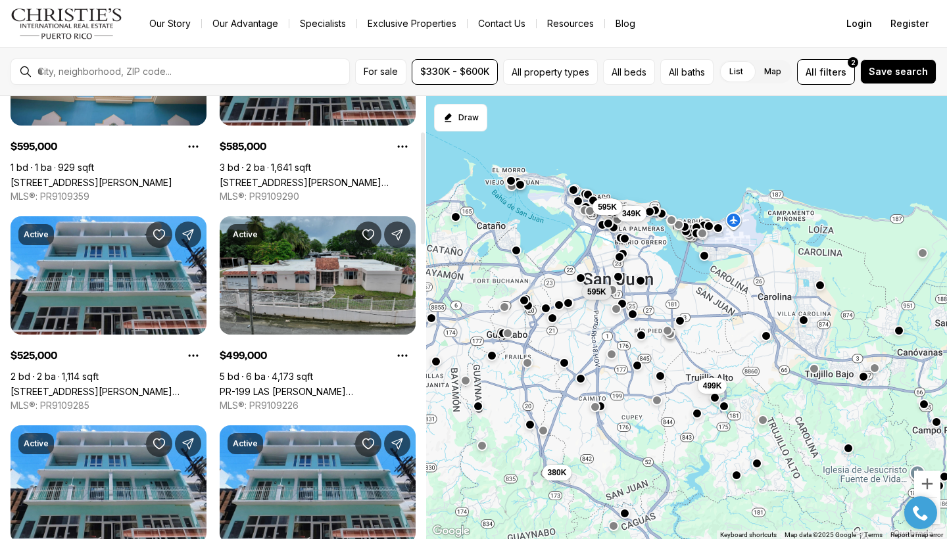
click at [275, 386] on link "PR-199 LAS CUEVAS WARD CALLE JUAN BORIA #344, TRUJILLO ALTO PR, 00976" at bounding box center [318, 391] width 196 height 11
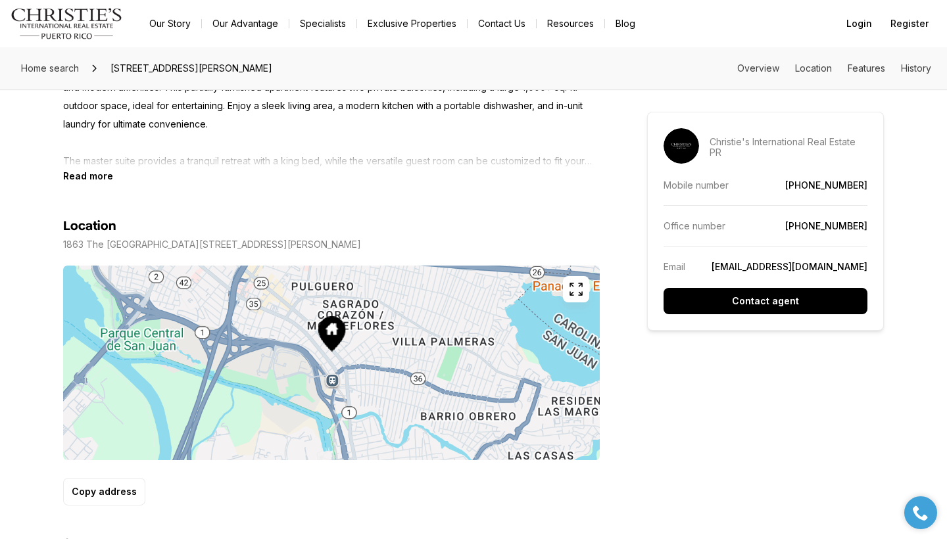
scroll to position [646, 0]
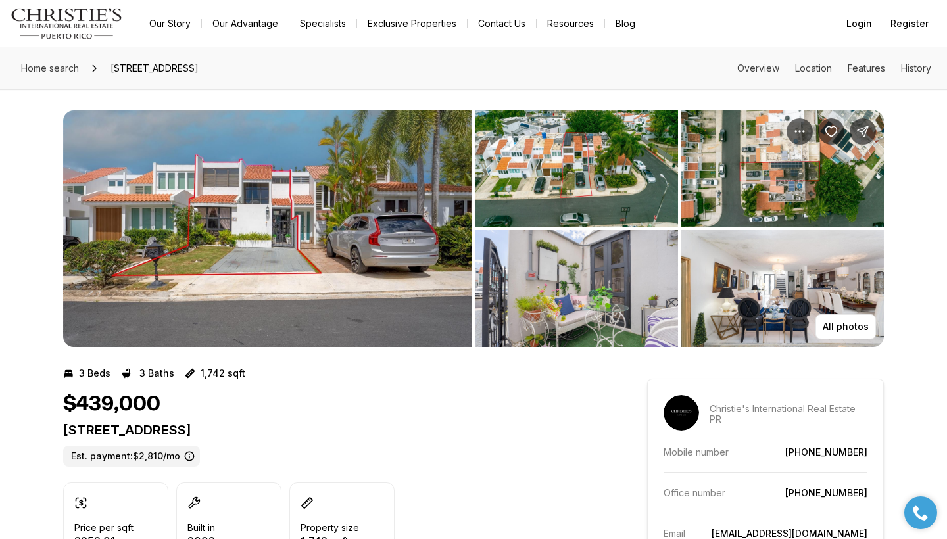
click at [343, 266] on img "View image gallery" at bounding box center [267, 228] width 409 height 237
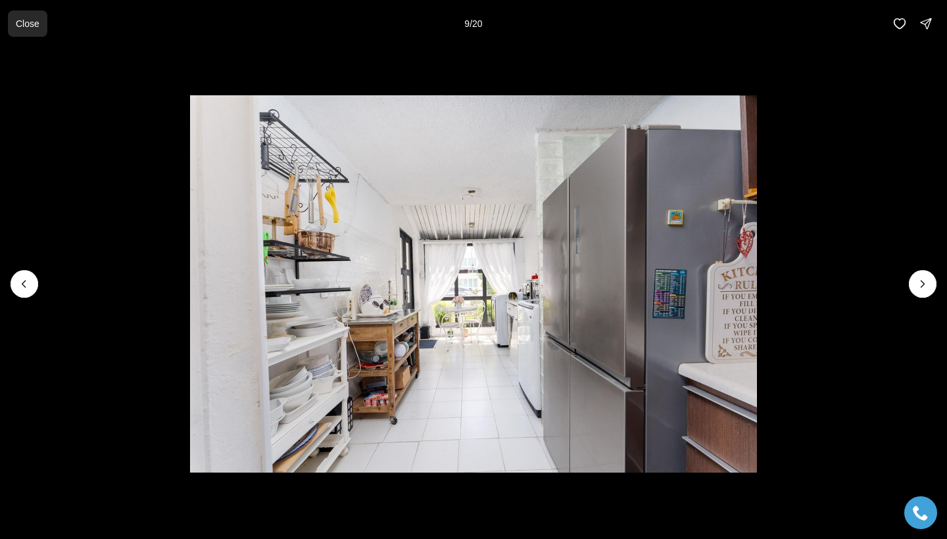
click at [41, 16] on button "Close" at bounding box center [27, 24] width 39 height 26
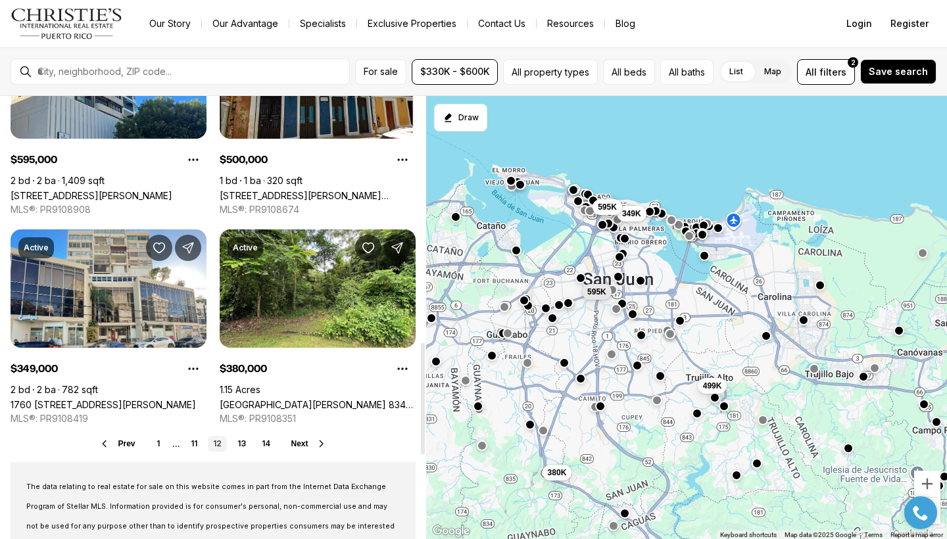
scroll to position [980, 0]
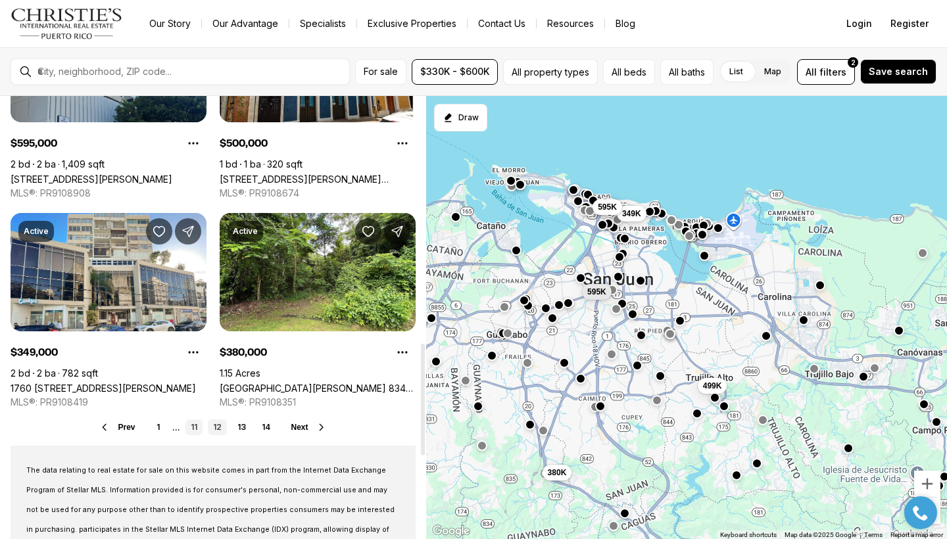
click at [198, 429] on link "11" at bounding box center [193, 428] width 17 height 16
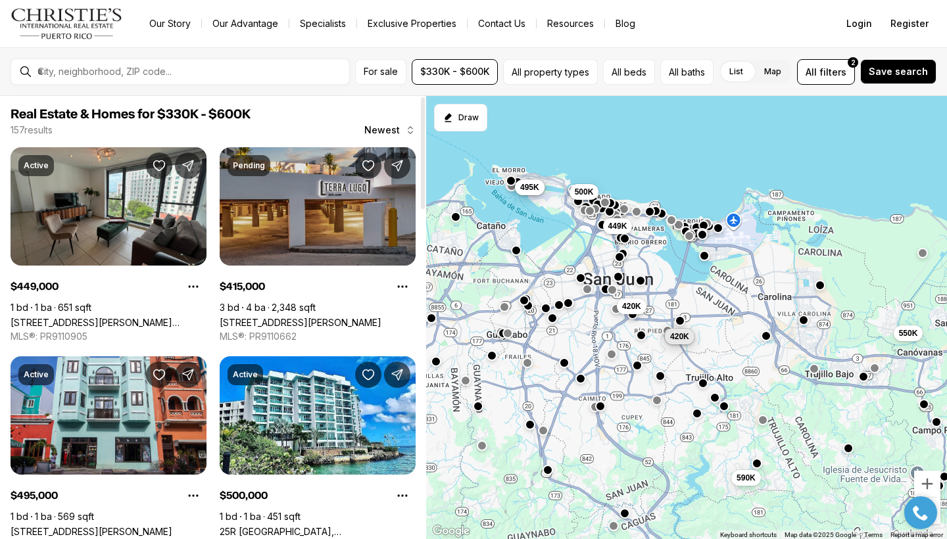
drag, startPoint x: 276, startPoint y: 228, endPoint x: 277, endPoint y: 222, distance: 6.7
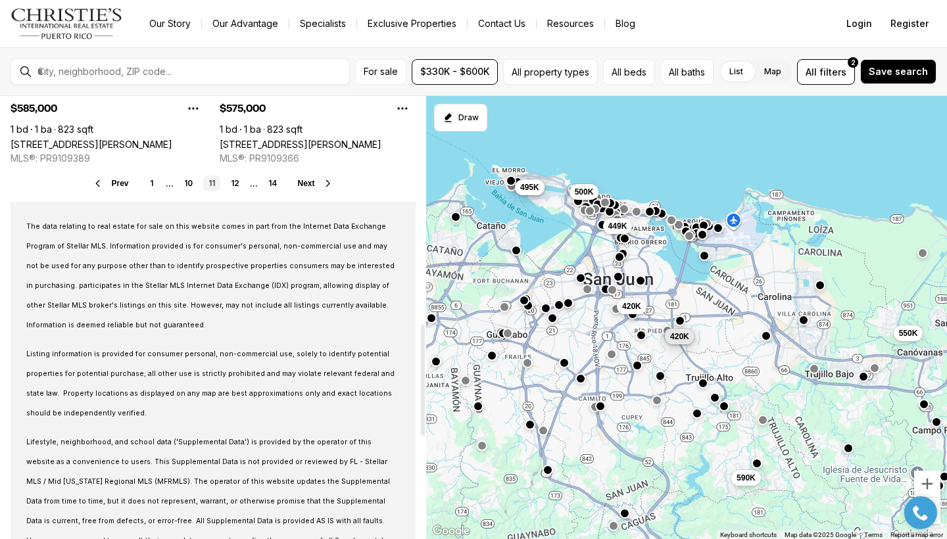
scroll to position [1232, 0]
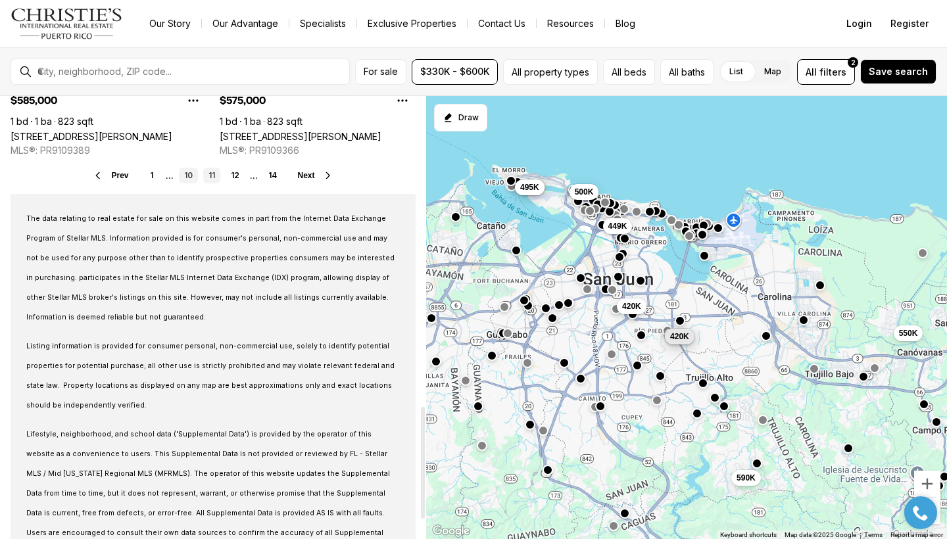
click at [187, 175] on link "10" at bounding box center [188, 176] width 19 height 16
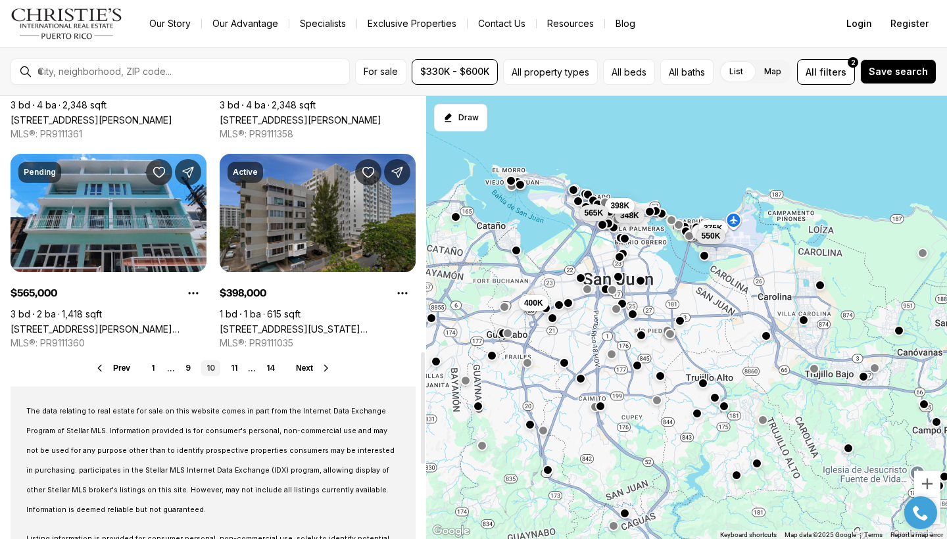
scroll to position [1041, 0]
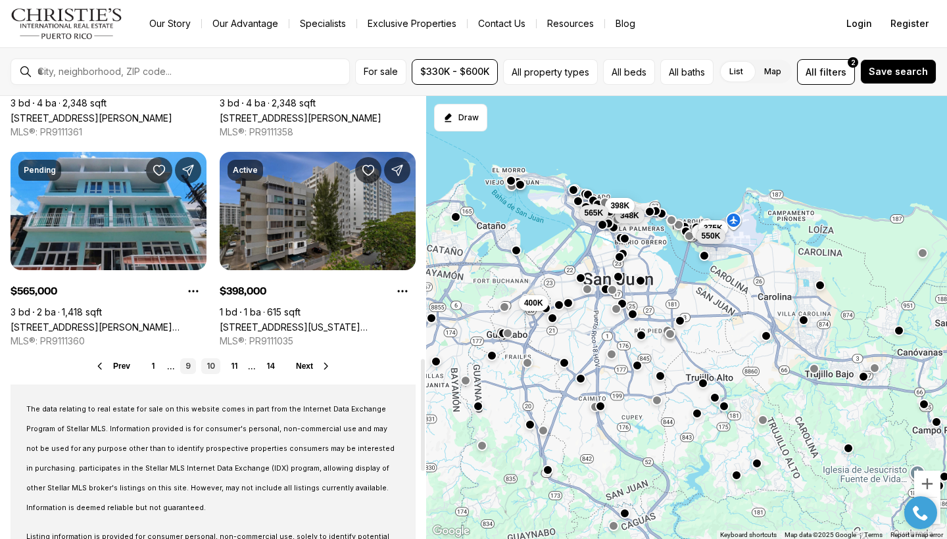
click at [191, 368] on link "9" at bounding box center [188, 366] width 16 height 16
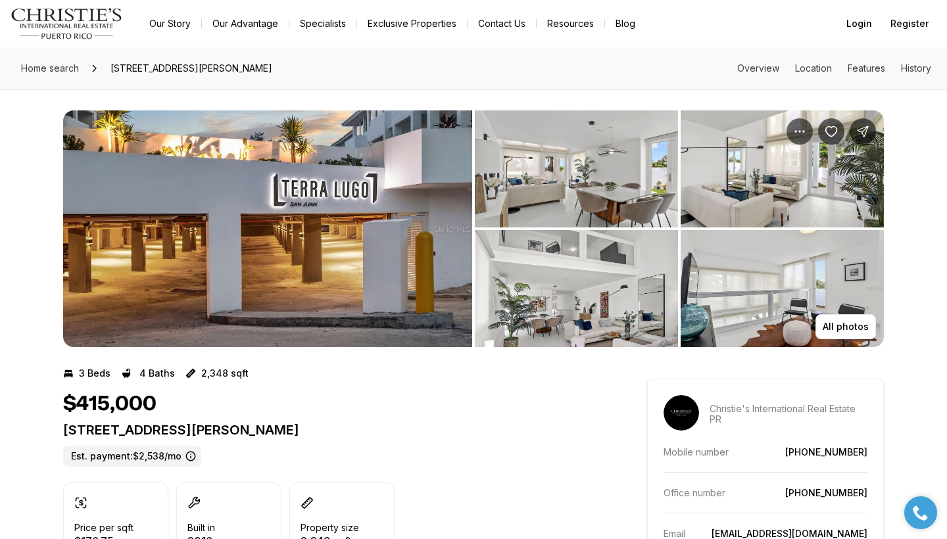
click at [331, 230] on img "View image gallery" at bounding box center [267, 228] width 409 height 237
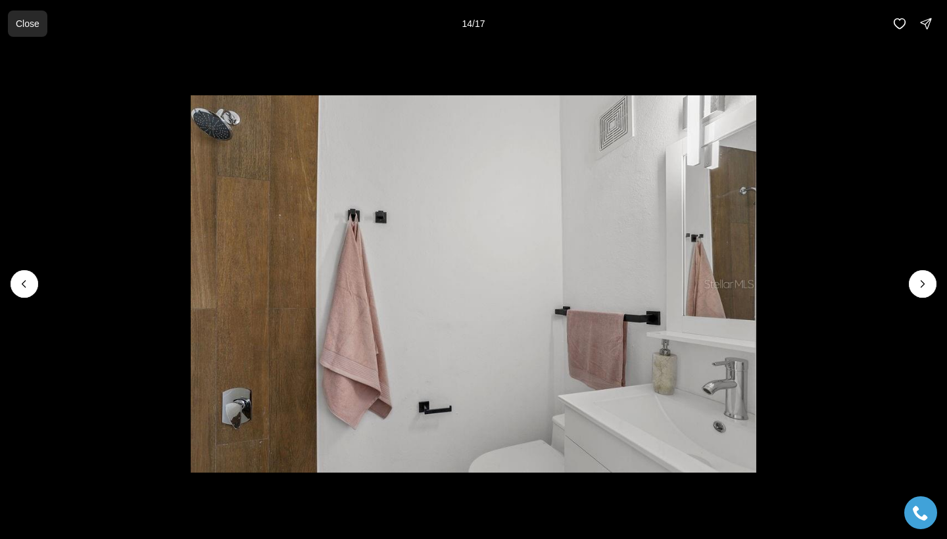
click at [37, 27] on p "Close" at bounding box center [28, 23] width 24 height 11
